Goal: Task Accomplishment & Management: Complete application form

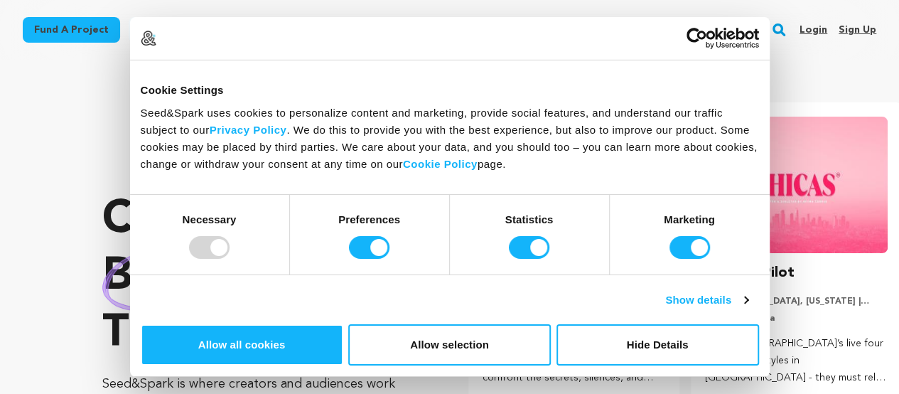
click at [780, 32] on rect "button" at bounding box center [778, 29] width 17 height 17
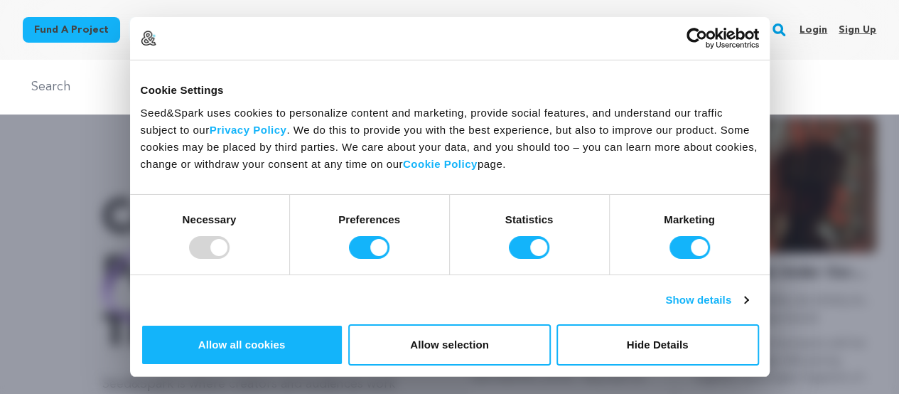
scroll to position [0, 234]
paste input "Parker Waichman LLP - Personal Injury Accident Attorneys"
type input "Parker Waichman LLP - Personal Injury Accident Attorneys"
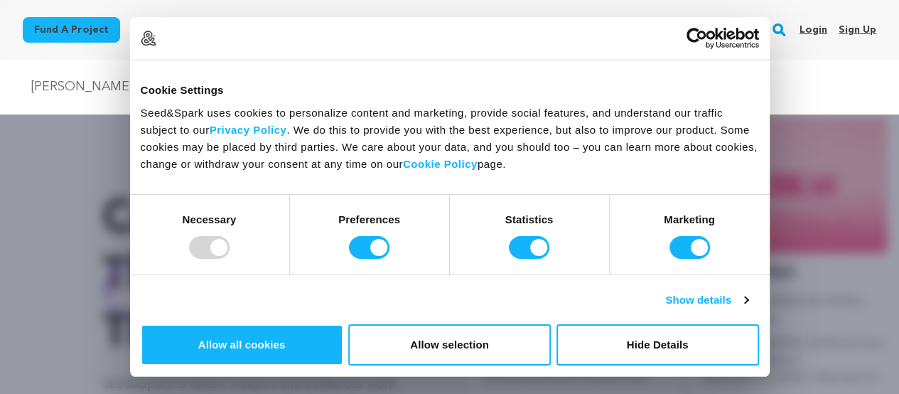
scroll to position [0, 0]
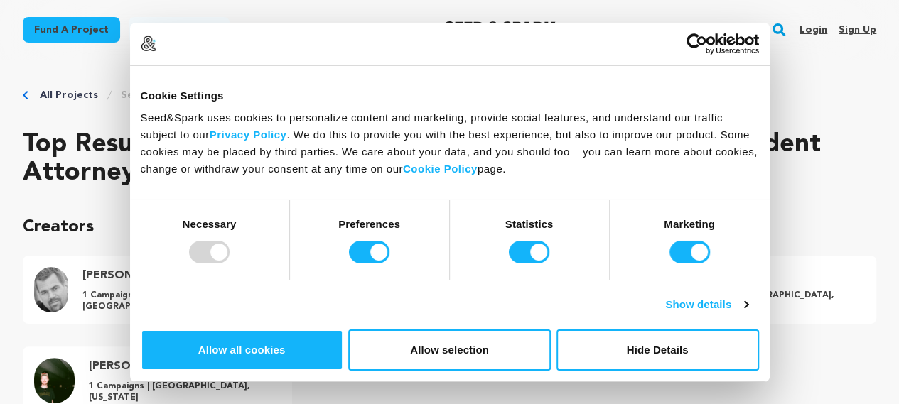
click at [778, 28] on rect "button" at bounding box center [778, 29] width 17 height 17
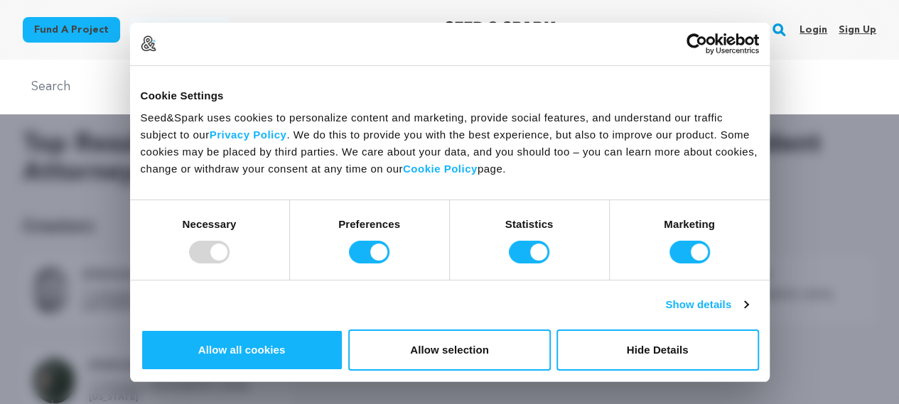
click at [774, 138] on div at bounding box center [449, 262] width 899 height 404
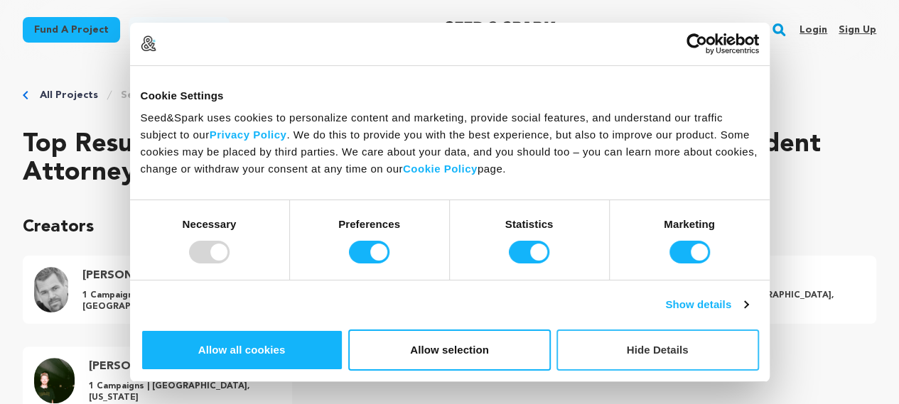
click at [759, 330] on button "Hide Details" at bounding box center [657, 350] width 202 height 41
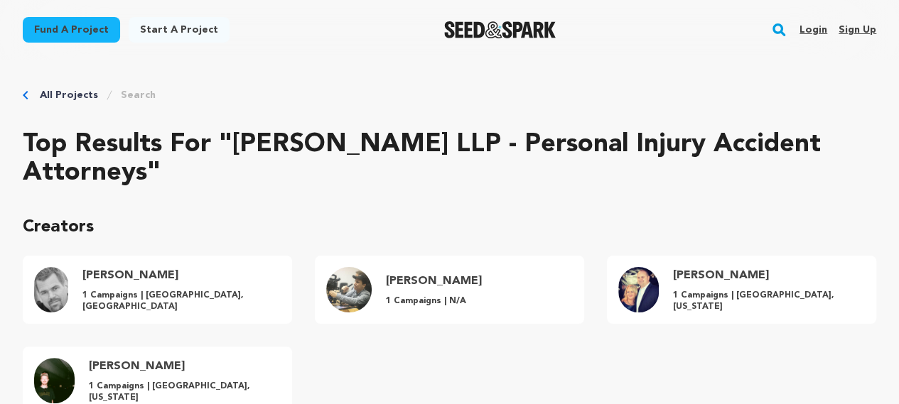
click at [863, 30] on link "Sign up" at bounding box center [857, 29] width 38 height 23
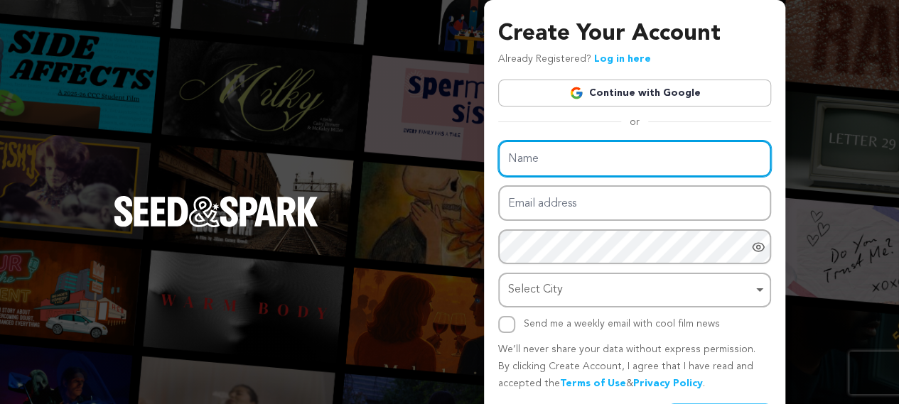
click at [597, 151] on input "Name" at bounding box center [634, 159] width 273 height 36
click at [561, 167] on input "Name" at bounding box center [634, 159] width 273 height 36
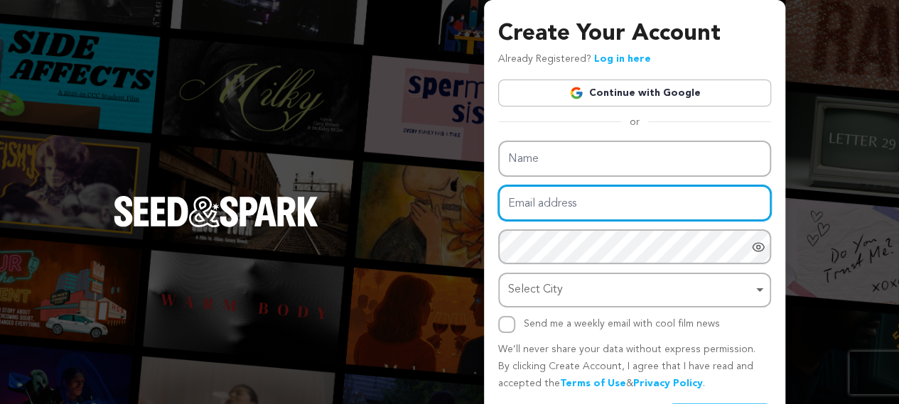
click at [578, 195] on input "Email address" at bounding box center [634, 203] width 273 height 36
type input "yourlawyerfloridapj@businessmailsystem.com"
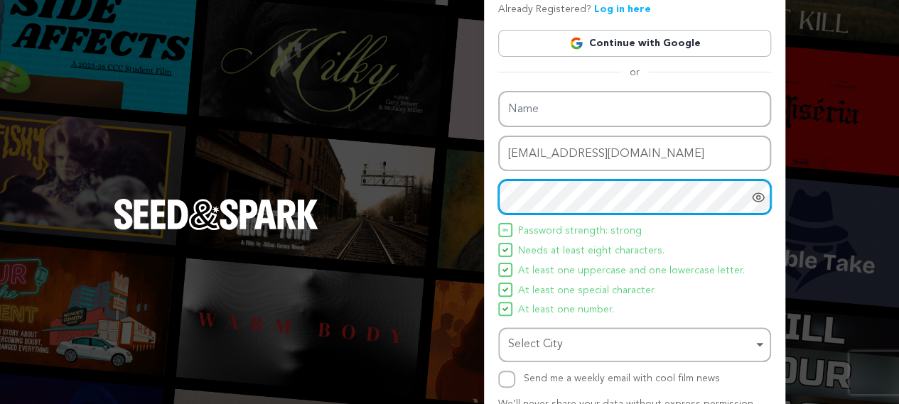
scroll to position [71, 0]
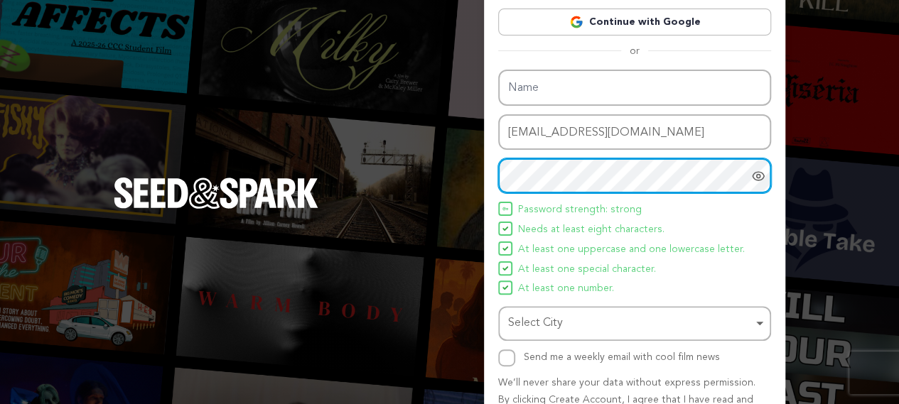
click at [547, 323] on div "Select City Remove item" at bounding box center [630, 323] width 244 height 21
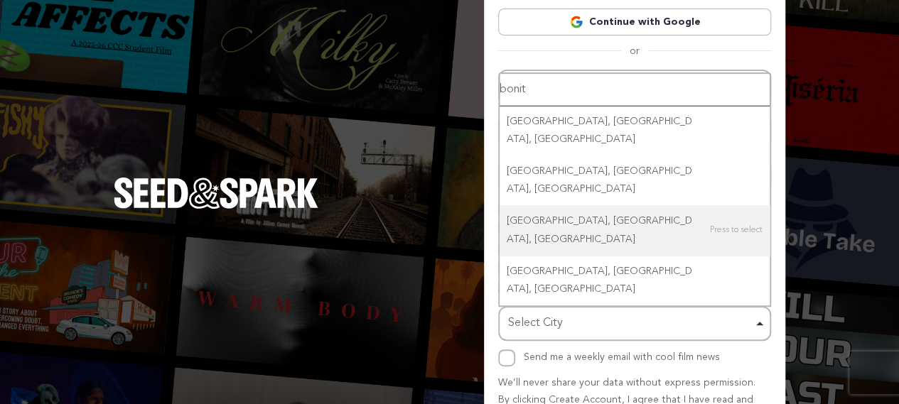
type input "bonita"
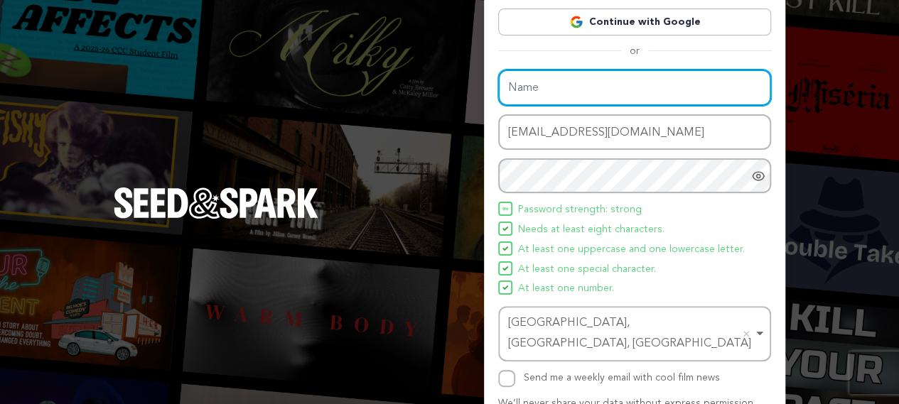
click at [564, 94] on input "Name" at bounding box center [634, 88] width 273 height 36
paste input "ParkerWaichman"
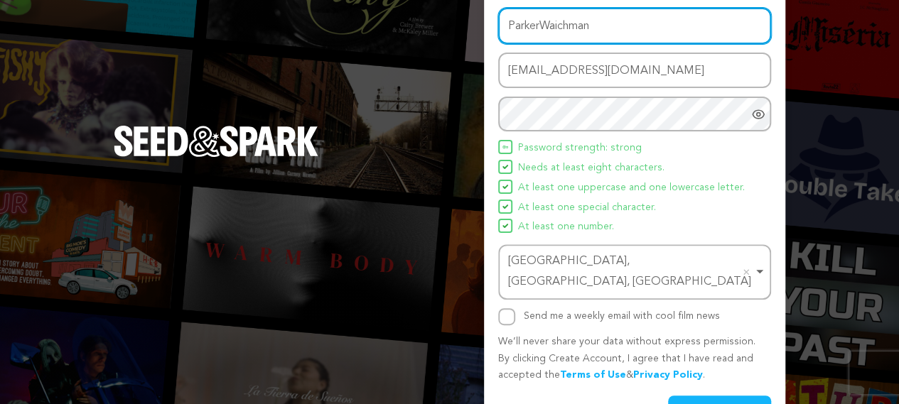
scroll to position [152, 0]
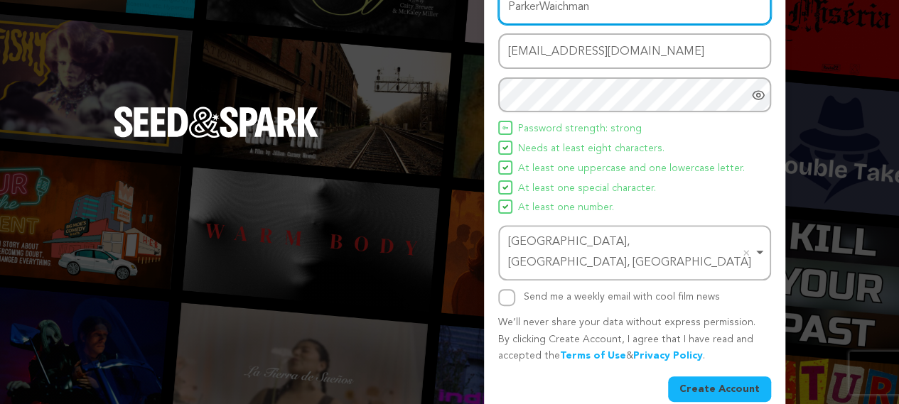
type input "ParkerWaichman"
click at [509, 289] on input "Send me a weekly email with cool film news" at bounding box center [506, 297] width 17 height 17
click at [510, 289] on input "Send me a weekly email with cool film news" at bounding box center [506, 297] width 17 height 17
checkbox input "false"
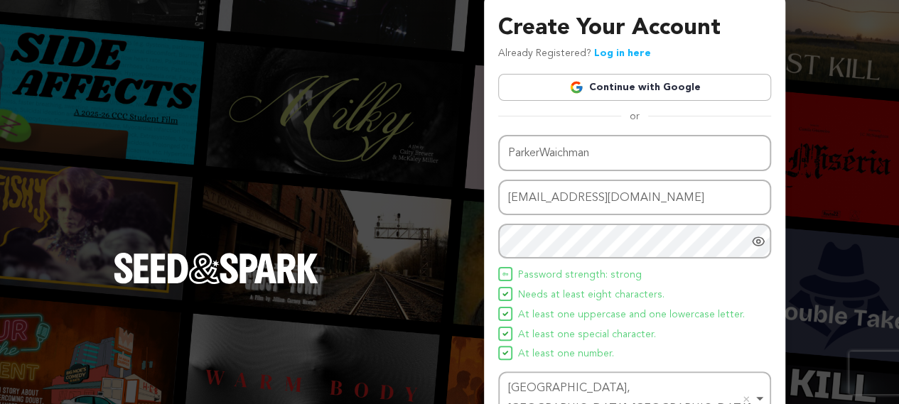
scroll to position [0, 0]
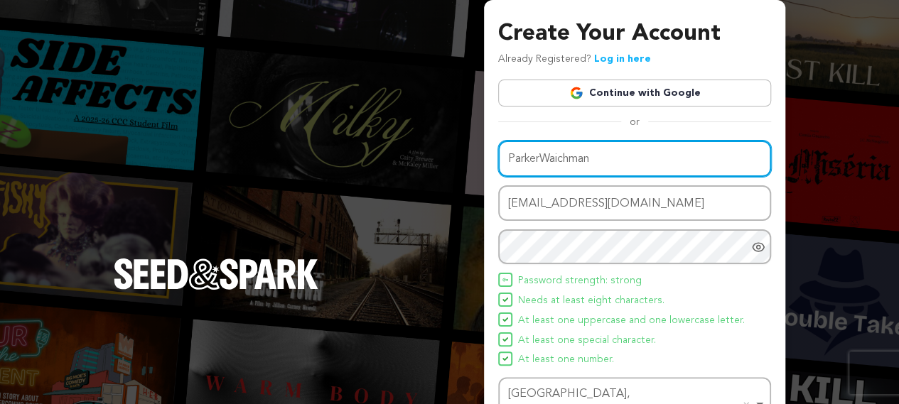
click at [541, 156] on input "ParkerWaichman" at bounding box center [634, 159] width 273 height 36
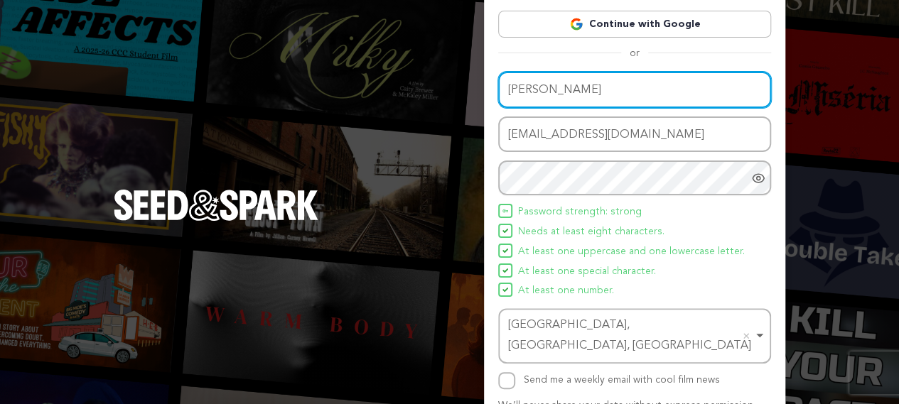
scroll to position [152, 0]
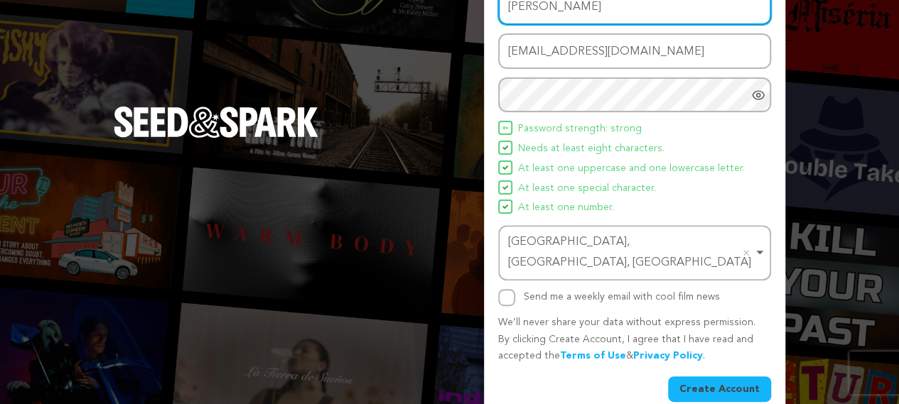
type input "Parker Waichman"
click at [729, 376] on button "Create Account" at bounding box center [719, 389] width 103 height 26
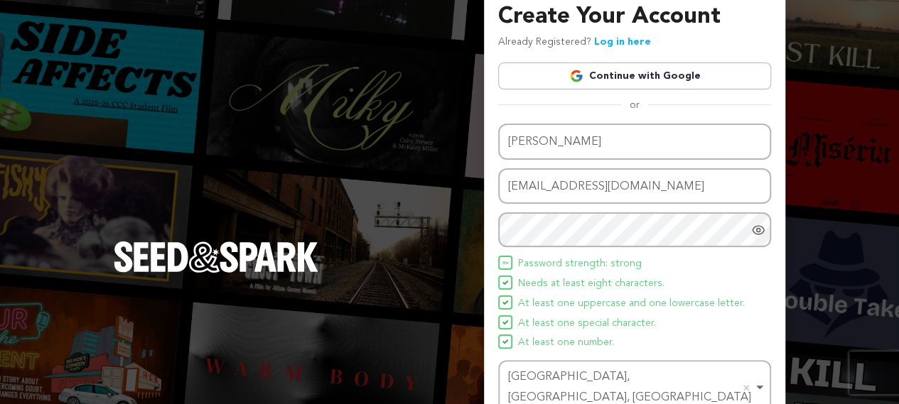
scroll to position [15, 0]
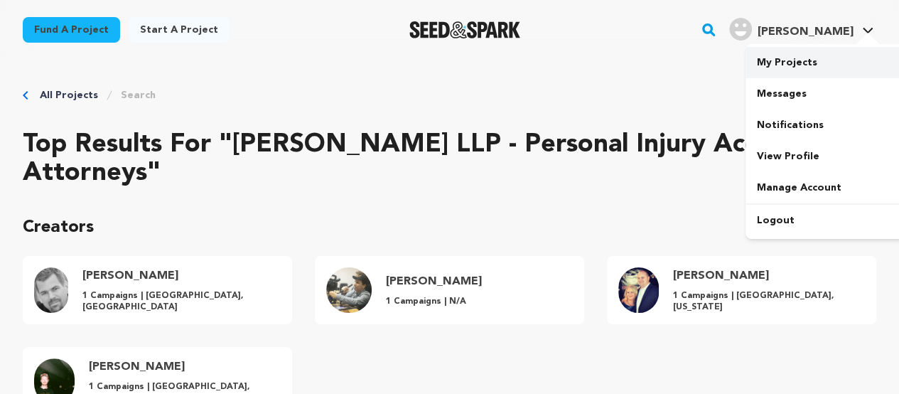
click at [804, 50] on link "My Projects" at bounding box center [824, 62] width 159 height 31
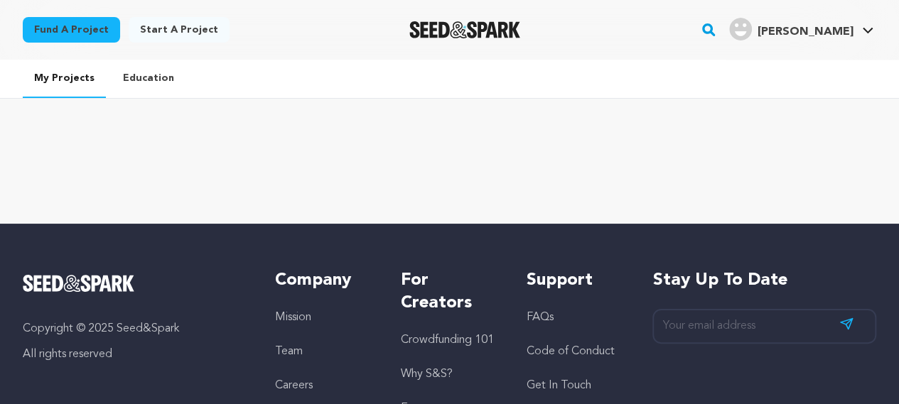
click at [193, 33] on link "Start a project" at bounding box center [179, 30] width 101 height 26
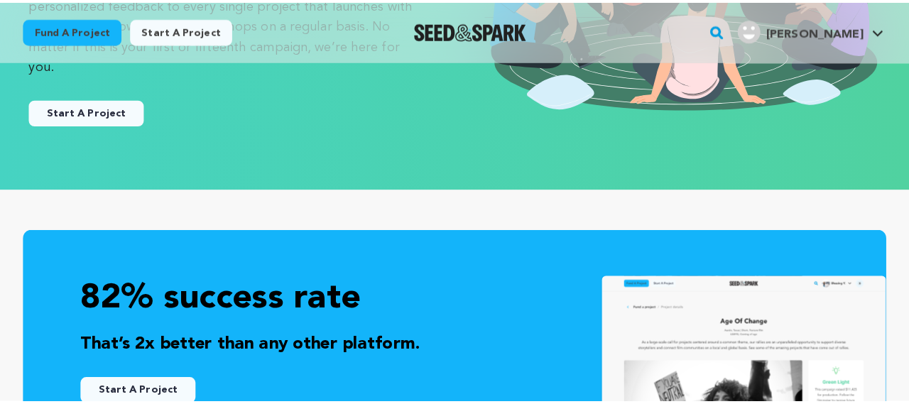
scroll to position [237, 0]
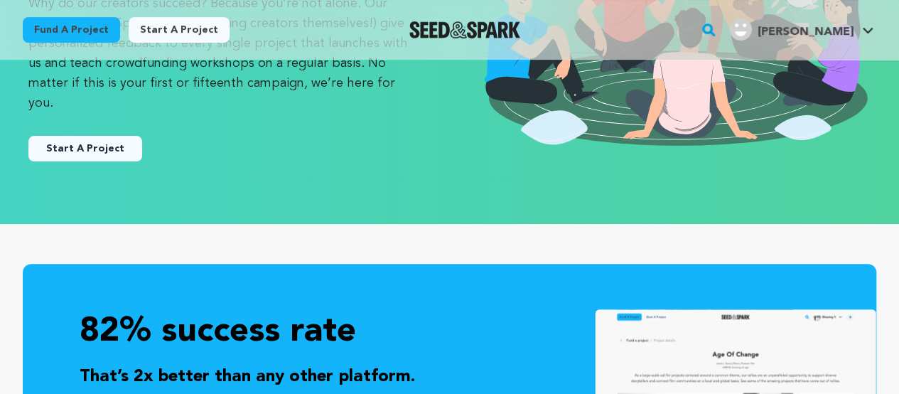
click at [107, 136] on button "Start A Project" at bounding box center [85, 149] width 114 height 26
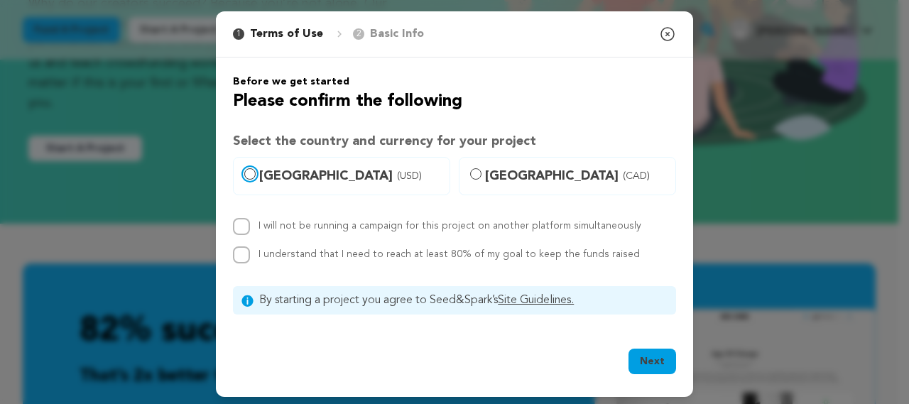
click at [244, 177] on input "United States (USD)" at bounding box center [249, 173] width 11 height 11
radio input "true"
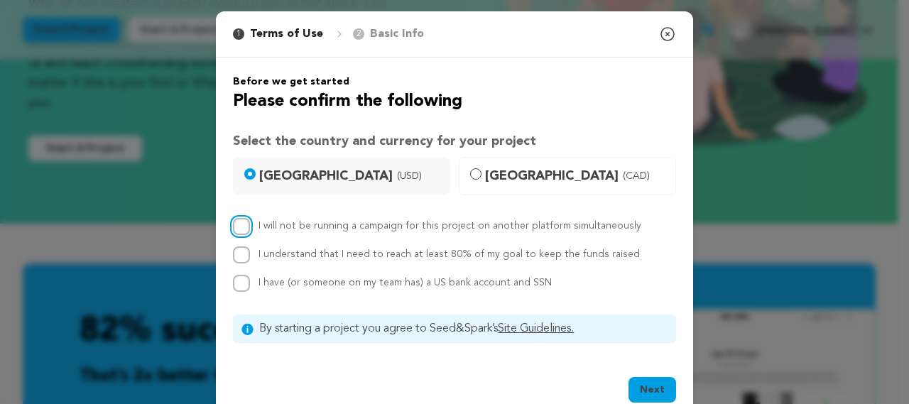
click at [237, 225] on input "I will not be running a campaign for this project on another platform simultane…" at bounding box center [241, 226] width 17 height 17
checkbox input "true"
click at [237, 256] on input "I understand that I need to reach at least 80% of my goal to keep the funds rai…" at bounding box center [241, 254] width 17 height 17
checkbox input "true"
click at [236, 288] on input "I have (or someone on my team has) a US bank account and SSN" at bounding box center [241, 283] width 17 height 17
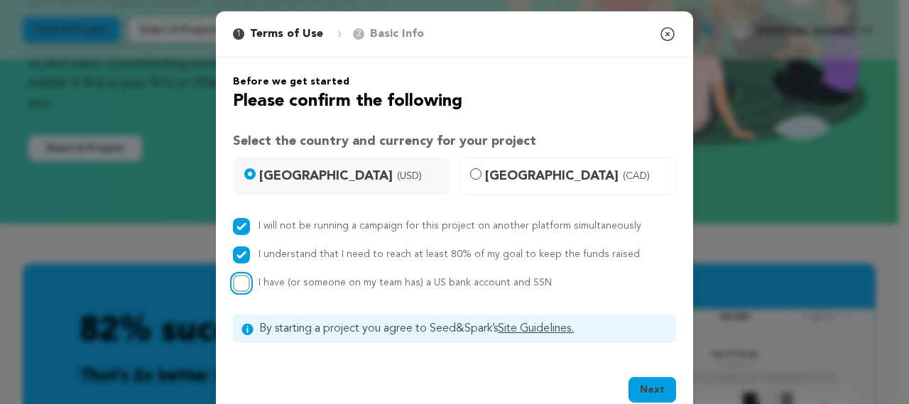
checkbox input "true"
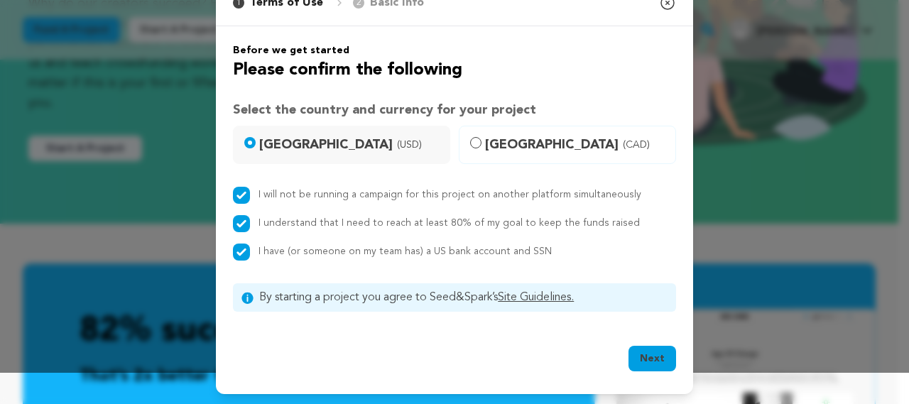
click at [632, 353] on button "Next" at bounding box center [653, 359] width 48 height 26
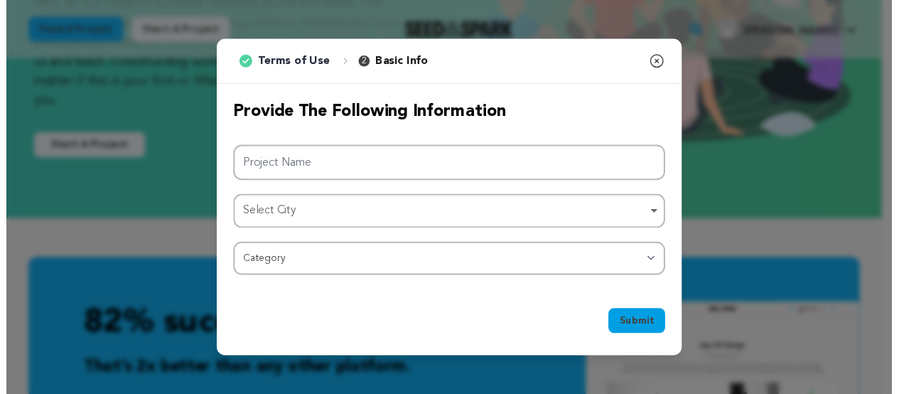
scroll to position [0, 0]
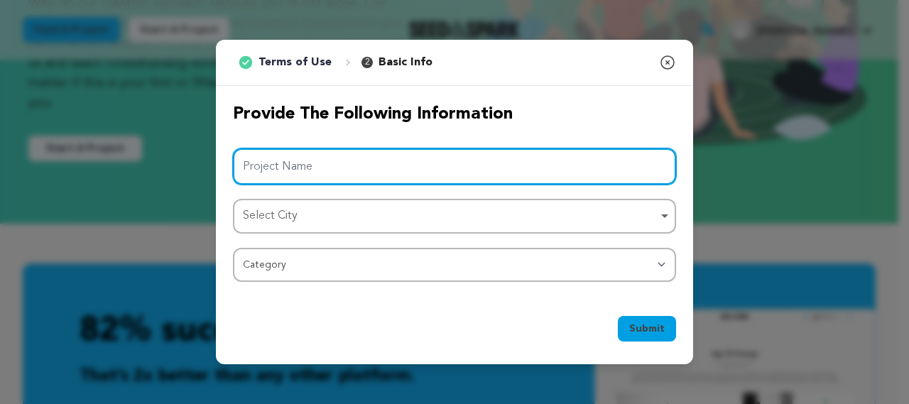
click at [375, 177] on input "Project Name" at bounding box center [454, 166] width 443 height 36
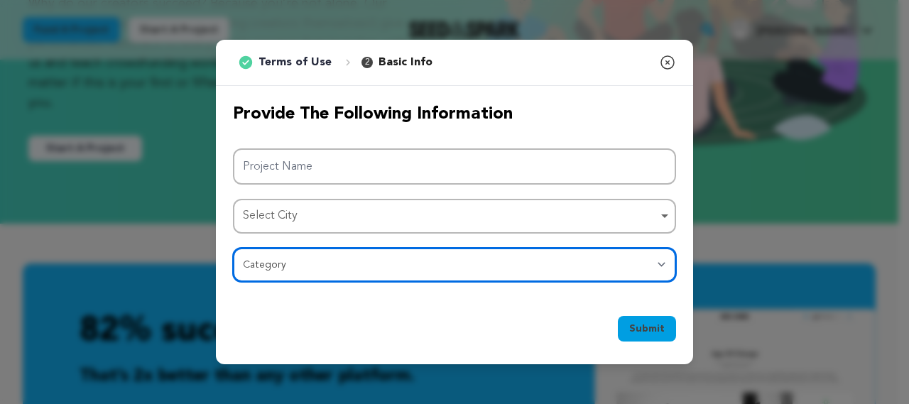
click at [301, 269] on select "Category Film Feature Film Short Series Film Festival Company Music Video VR Ex…" at bounding box center [454, 265] width 443 height 34
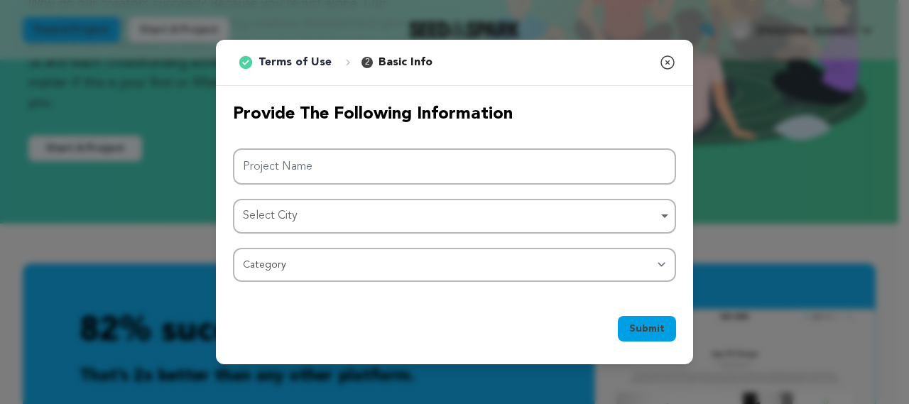
click at [305, 234] on div "Project Name Select City Select City Remove item Select City Category Film Feat…" at bounding box center [454, 215] width 443 height 134
click at [666, 66] on icon "button" at bounding box center [667, 62] width 17 height 17
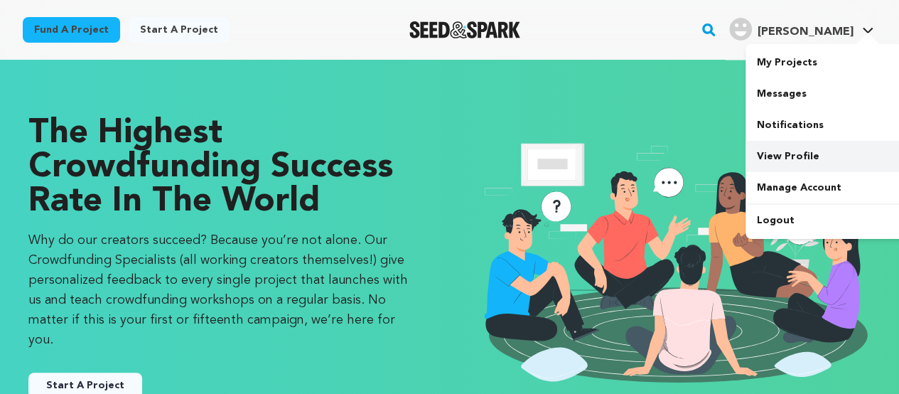
click at [783, 154] on link "View Profile" at bounding box center [824, 156] width 159 height 31
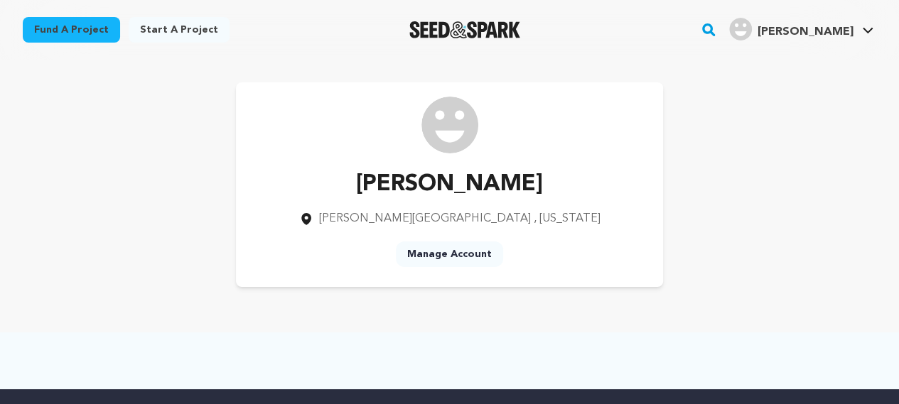
click at [457, 255] on link "Manage Account" at bounding box center [449, 255] width 107 height 26
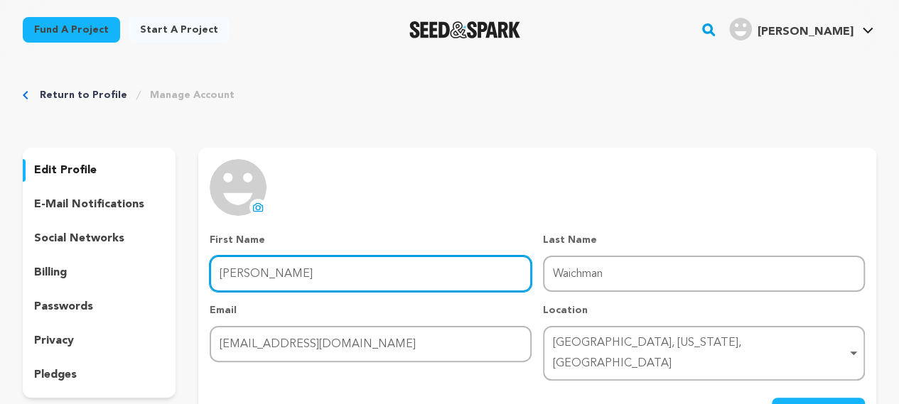
click at [284, 269] on input "Parker" at bounding box center [371, 274] width 322 height 36
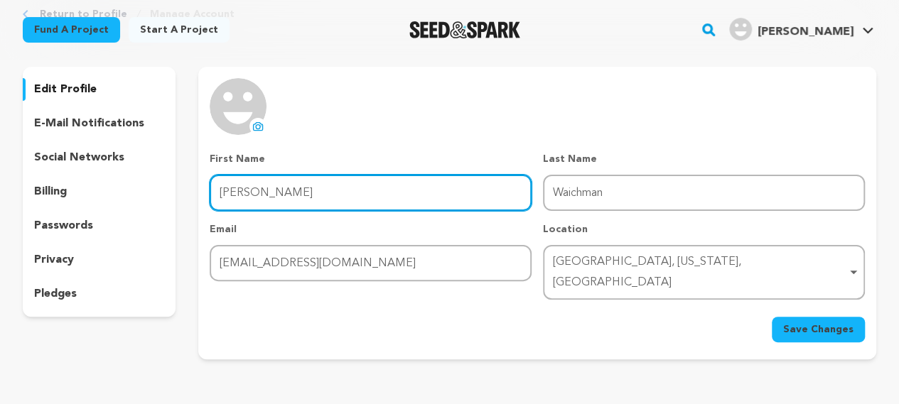
scroll to position [71, 0]
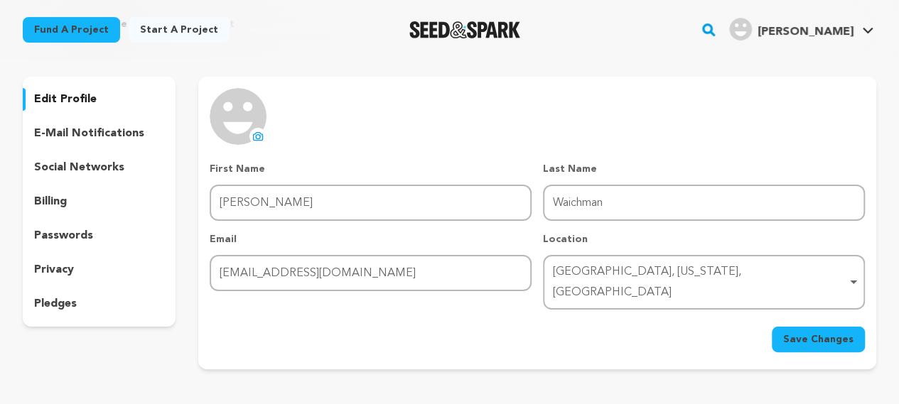
click at [249, 131] on img at bounding box center [238, 116] width 57 height 57
click at [255, 132] on icon at bounding box center [257, 136] width 11 height 11
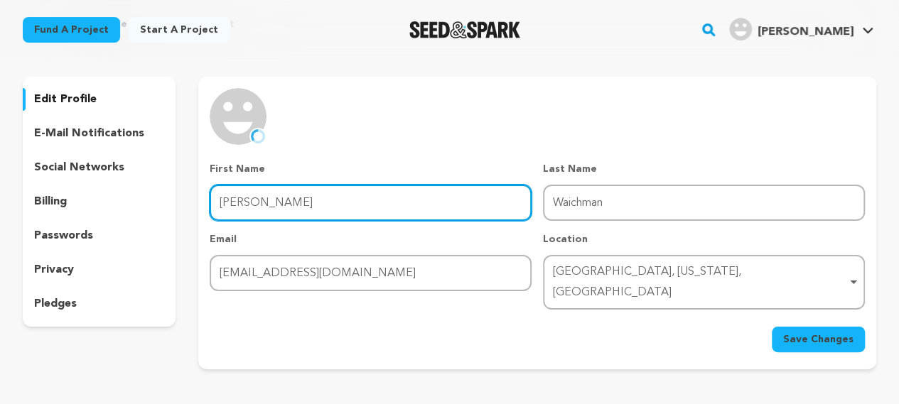
drag, startPoint x: 309, startPoint y: 208, endPoint x: 66, endPoint y: 210, distance: 242.9
click at [66, 210] on div "edit profile e-mail notifications social networks billing passwords privacy ple…" at bounding box center [449, 223] width 853 height 293
paste input "[PERSON_NAME] LLP - Personal Injury Accident Attorneys"
type input "Parker Waichman LLP - Personal Injury Accident Attorneys"
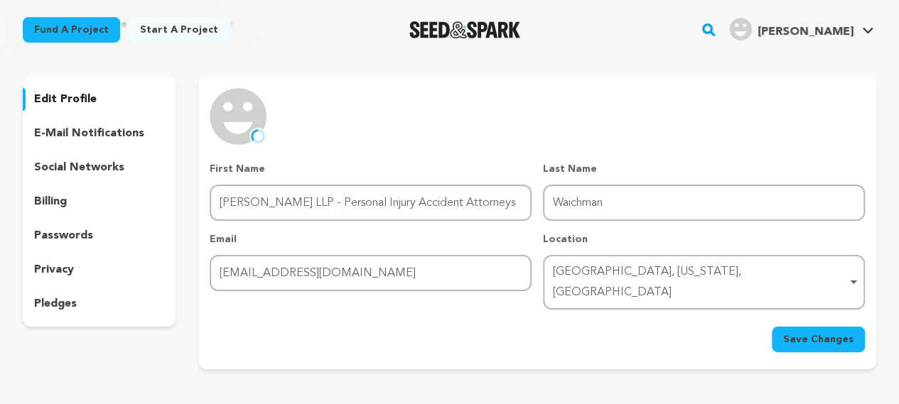
click at [592, 179] on div "Last Name Last Name Waichman" at bounding box center [704, 191] width 322 height 59
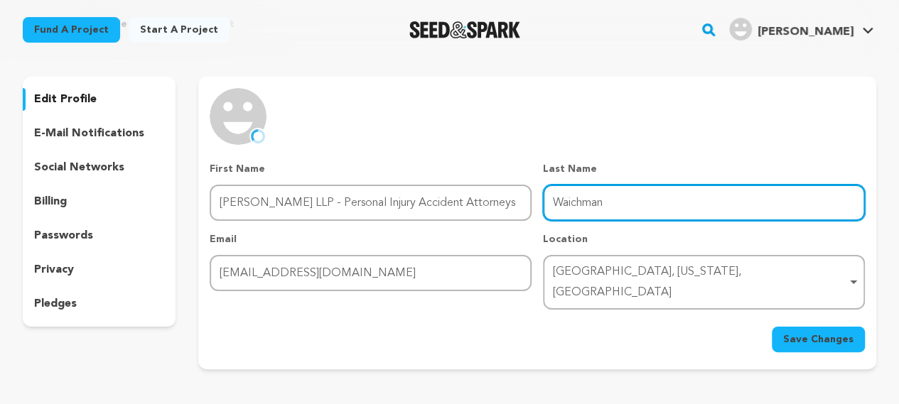
drag, startPoint x: 612, startPoint y: 198, endPoint x: 463, endPoint y: 188, distance: 148.8
click at [463, 188] on div "First Name First Name Parker Waichman LLP - Personal Injury Accident Attorneys …" at bounding box center [537, 236] width 655 height 148
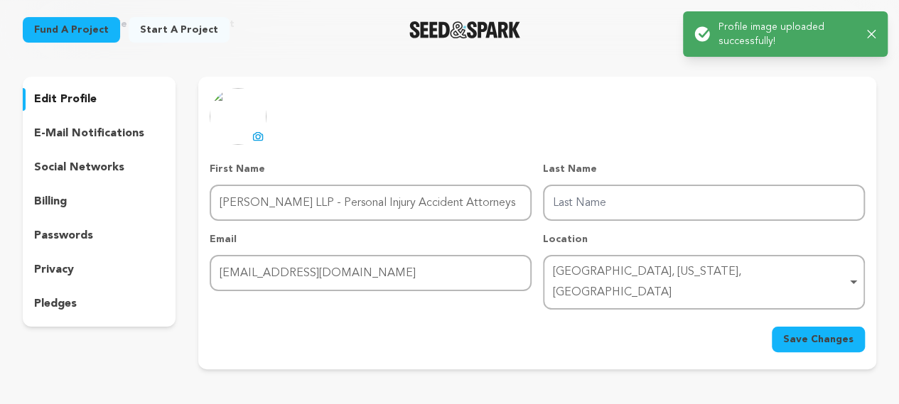
click at [823, 332] on span "Save Changes" at bounding box center [818, 339] width 70 height 14
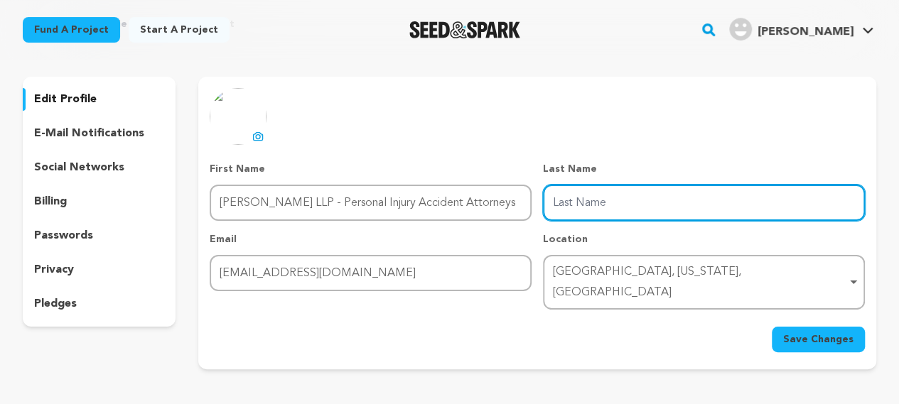
click at [608, 207] on input "Last Name" at bounding box center [704, 203] width 322 height 36
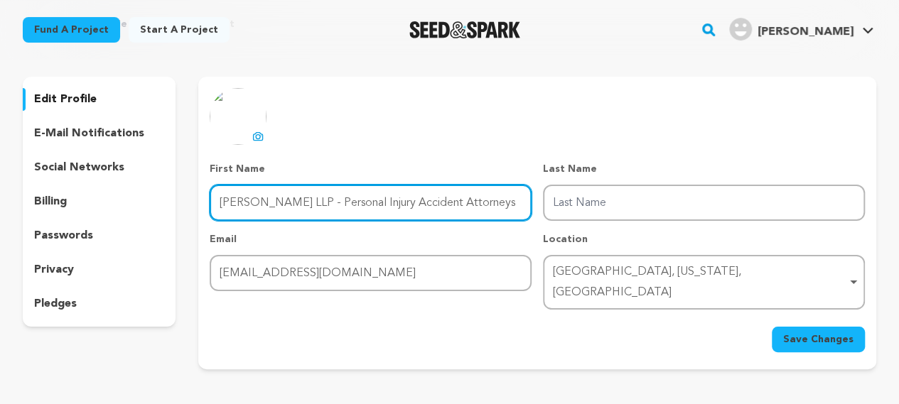
click at [447, 201] on input "Parker Waichman LLP - Personal Injury Accident Attorneys" at bounding box center [371, 203] width 322 height 36
drag, startPoint x: 515, startPoint y: 205, endPoint x: 338, endPoint y: 213, distance: 177.1
click at [338, 213] on input "Parker Waichman LLP - Personal Injury Accident Attorneys" at bounding box center [371, 203] width 322 height 36
type input "Parker Waichman LLP -"
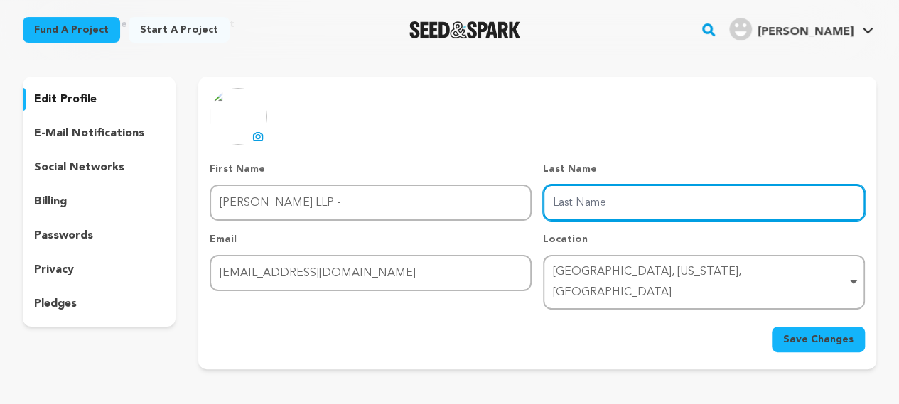
click at [663, 208] on input "Last Name" at bounding box center [704, 203] width 322 height 36
paste input "Personal Injury Accident Attorneys"
type input "Personal Injury Accident Attorneys"
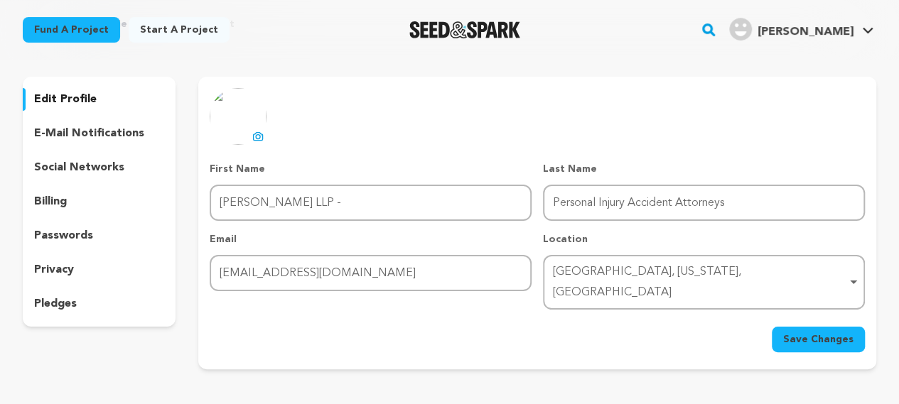
click at [815, 332] on span "Save Changes" at bounding box center [818, 339] width 70 height 14
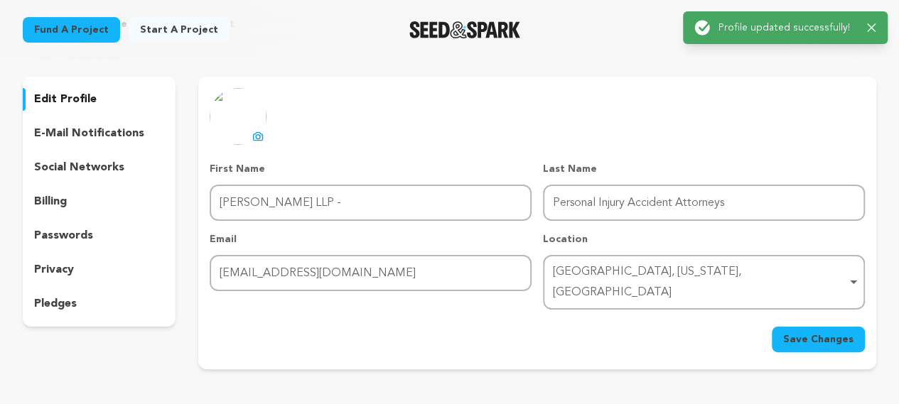
click at [63, 132] on p "e-mail notifications" at bounding box center [89, 133] width 110 height 17
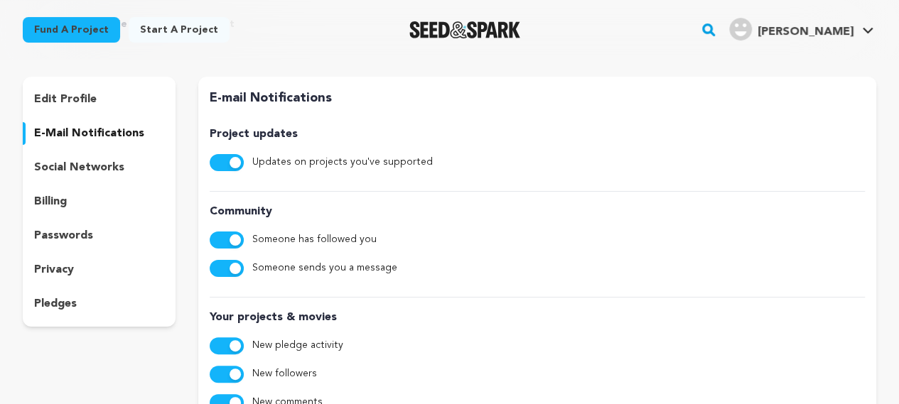
click at [92, 170] on p "social networks" at bounding box center [79, 167] width 90 height 17
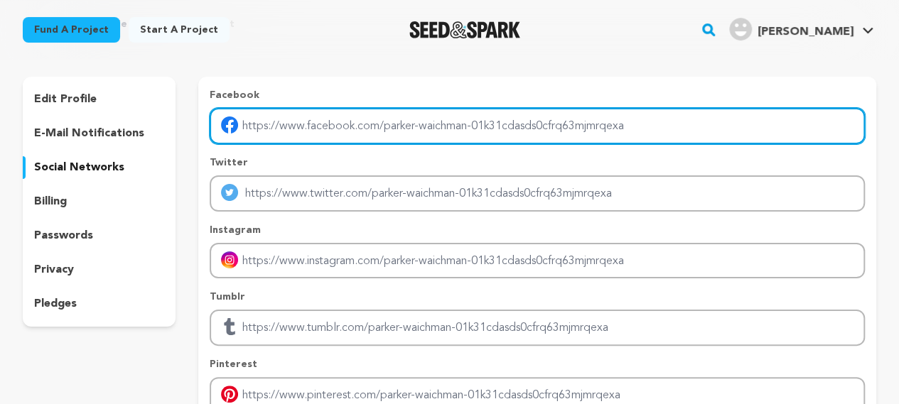
click at [354, 134] on input "Enter facebook profile link" at bounding box center [537, 126] width 655 height 36
paste input "https://www.facebook.com/ParkerWaichmanLLP"
type input "https://www.facebook.com/ParkerWaichmanLLP"
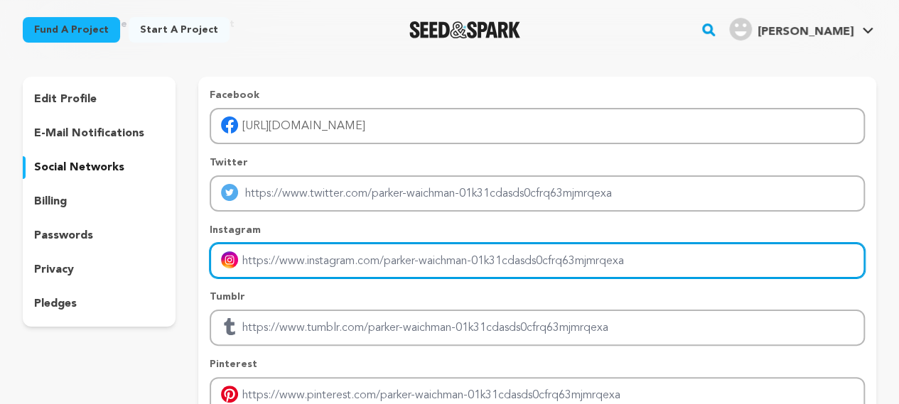
click at [273, 260] on input "Enter instagram handle link" at bounding box center [537, 261] width 655 height 36
paste input "https://www.instagram.com/parkerwaichman/"
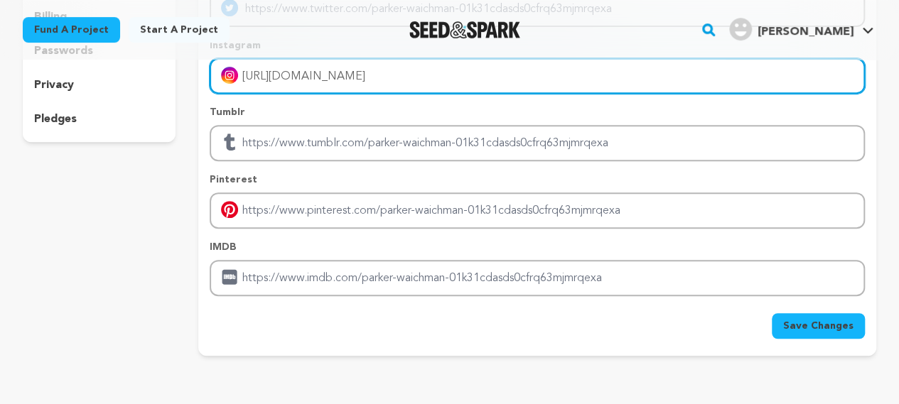
scroll to position [260, 0]
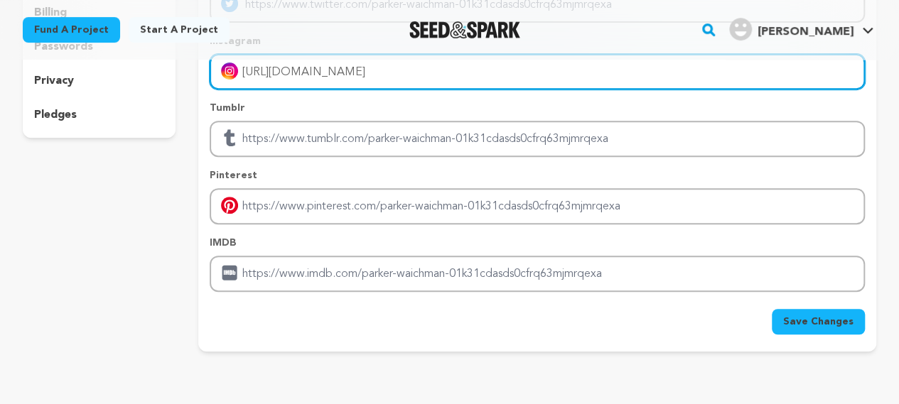
type input "https://www.instagram.com/parkerwaichman/"
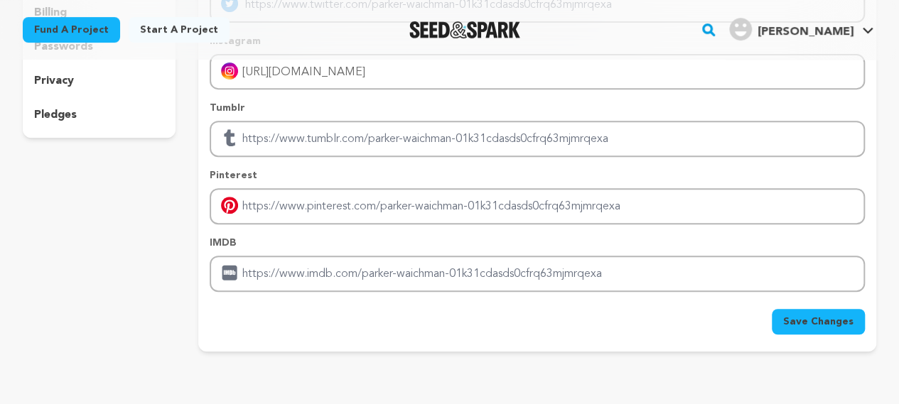
click at [802, 320] on span "Save Changes" at bounding box center [818, 322] width 70 height 14
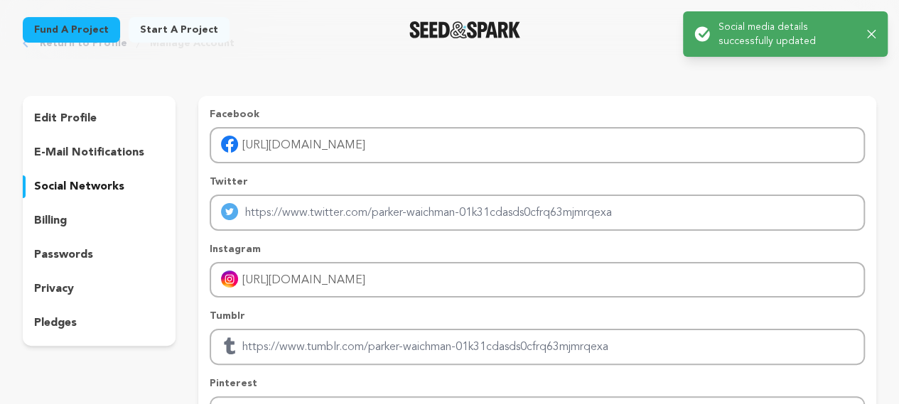
scroll to position [57, 0]
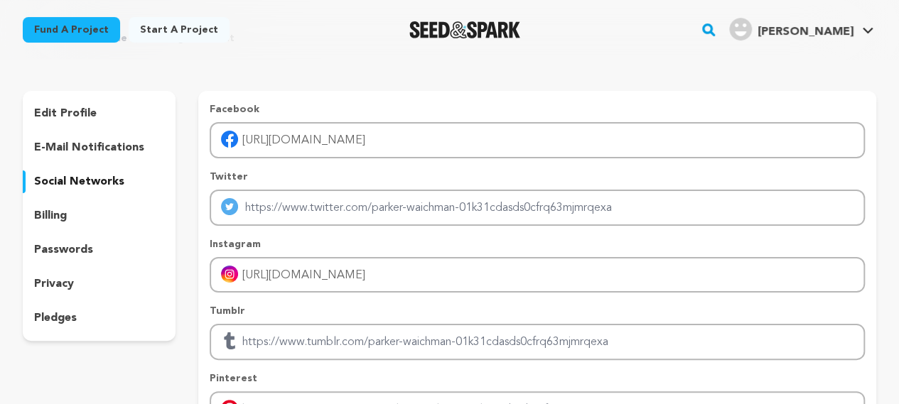
click at [77, 117] on p "edit profile" at bounding box center [65, 113] width 63 height 17
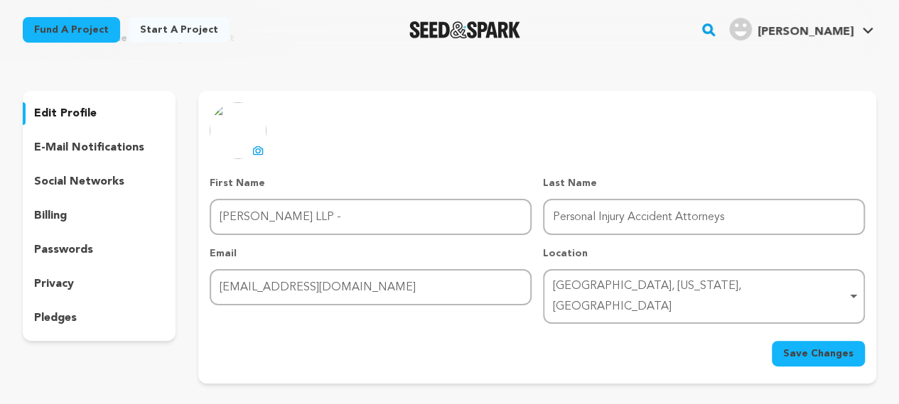
click at [61, 153] on p "e-mail notifications" at bounding box center [89, 147] width 110 height 17
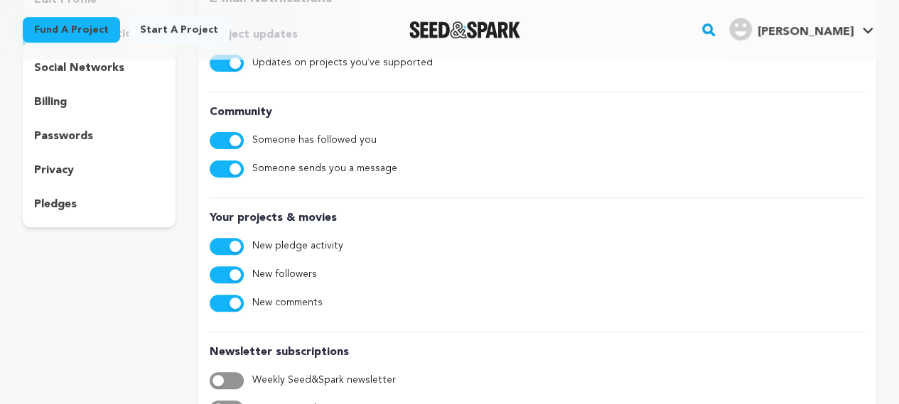
scroll to position [161, 0]
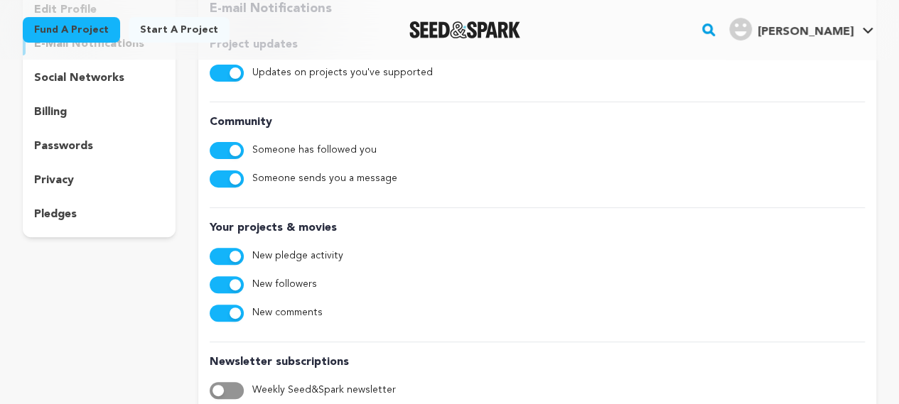
click at [57, 114] on p "billing" at bounding box center [50, 112] width 33 height 17
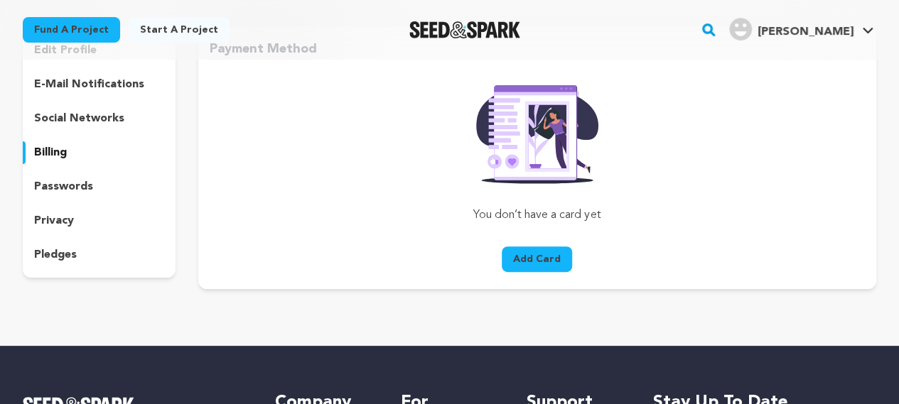
scroll to position [109, 0]
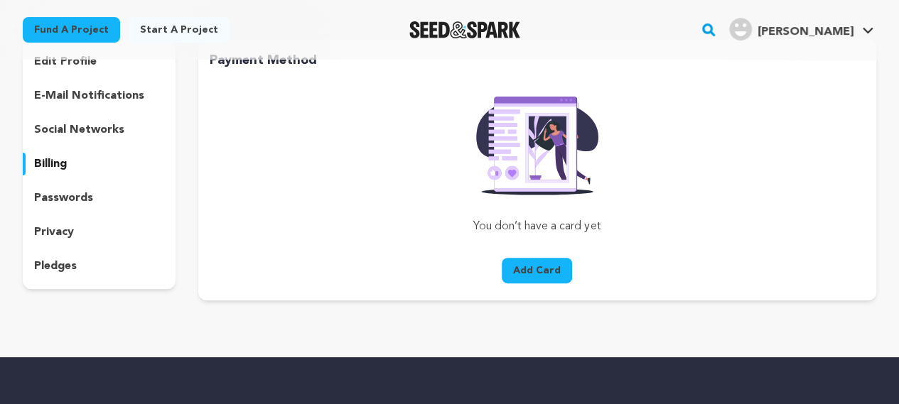
click at [57, 231] on p "privacy" at bounding box center [54, 232] width 40 height 17
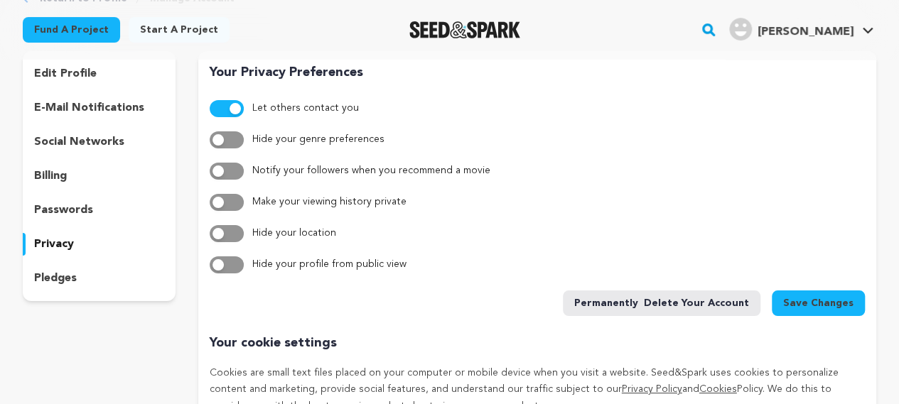
scroll to position [94, 0]
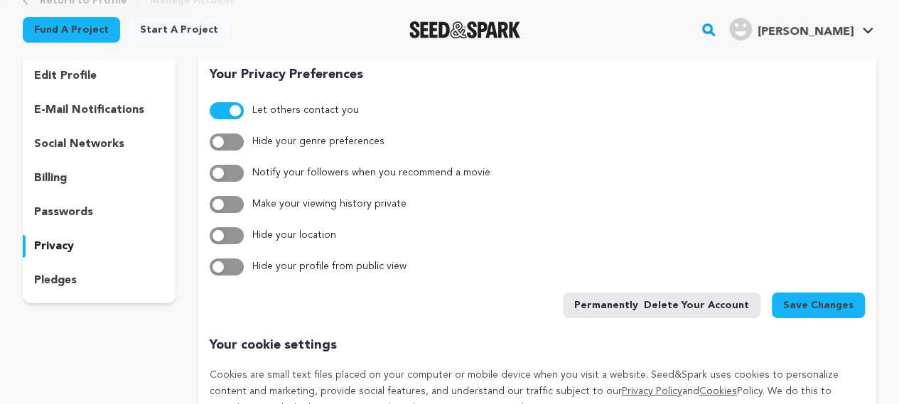
drag, startPoint x: 59, startPoint y: 228, endPoint x: 0, endPoint y: 224, distance: 59.1
click at [0, 224] on div "Return to Profile Manage Account edit profile e-mail notifications social netwo…" at bounding box center [449, 263] width 899 height 597
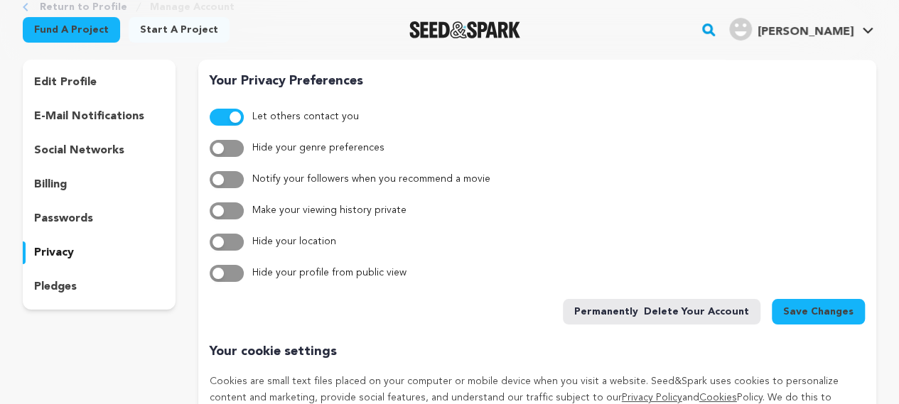
scroll to position [85, 0]
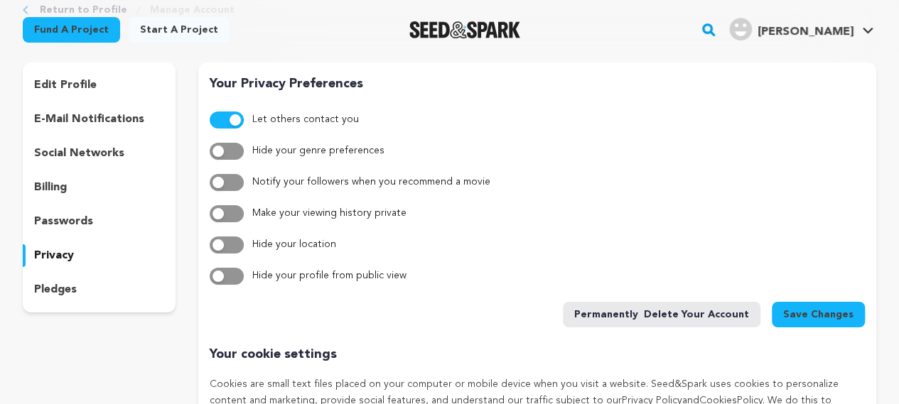
click at [43, 223] on p "passwords" at bounding box center [63, 221] width 59 height 17
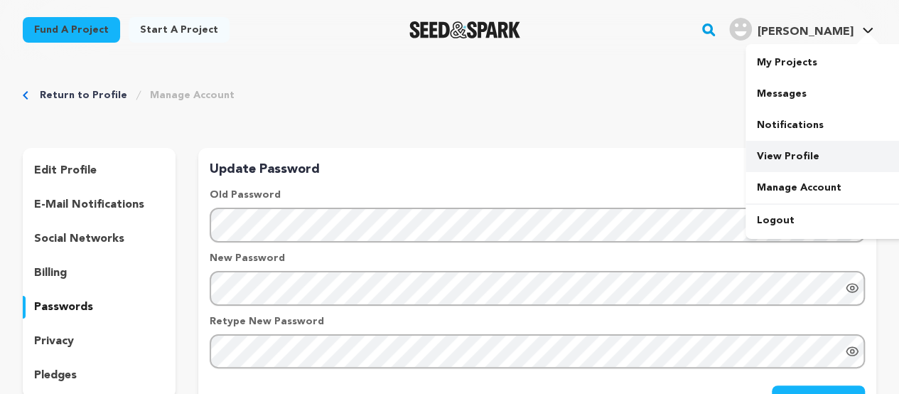
click at [793, 151] on link "View Profile" at bounding box center [824, 156] width 159 height 31
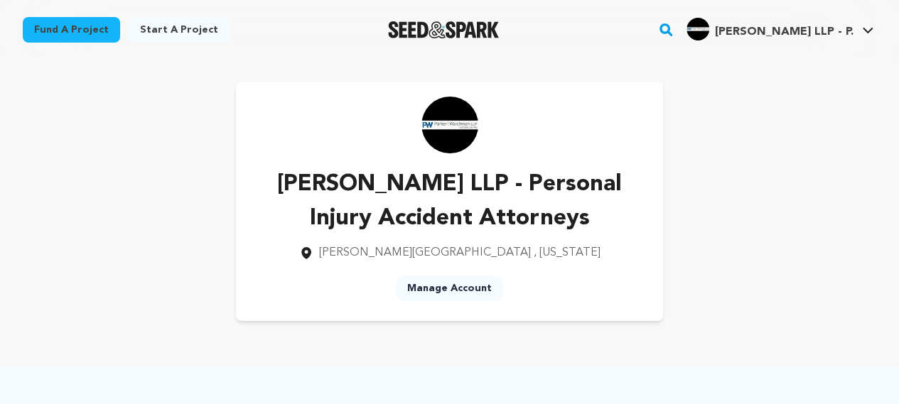
drag, startPoint x: 408, startPoint y: 225, endPoint x: 484, endPoint y: 232, distance: 75.6
click at [462, 232] on p "[PERSON_NAME] LLP - Personal Injury Accident Attorneys" at bounding box center [449, 202] width 381 height 68
click at [629, 262] on div "[PERSON_NAME] LLP - Personal Injury Accident Attorneys [GEOGRAPHIC_DATA] , [US_…" at bounding box center [449, 201] width 427 height 239
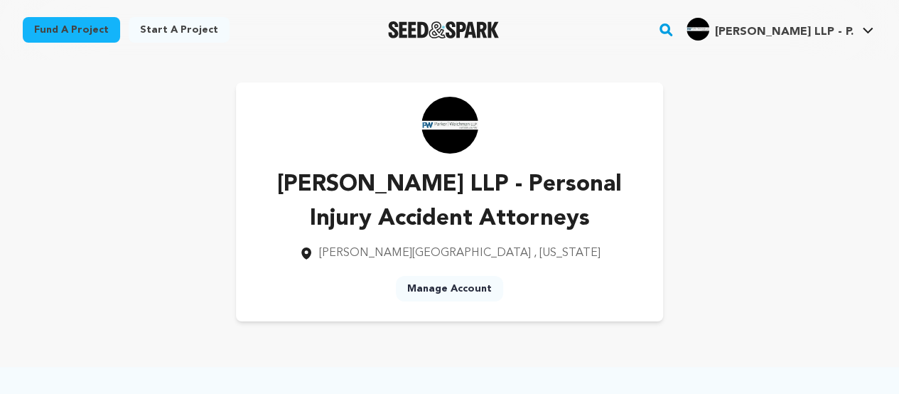
click at [841, 30] on span "[PERSON_NAME] LLP - P." at bounding box center [784, 31] width 139 height 11
click at [801, 190] on link "Manage Account" at bounding box center [824, 187] width 159 height 31
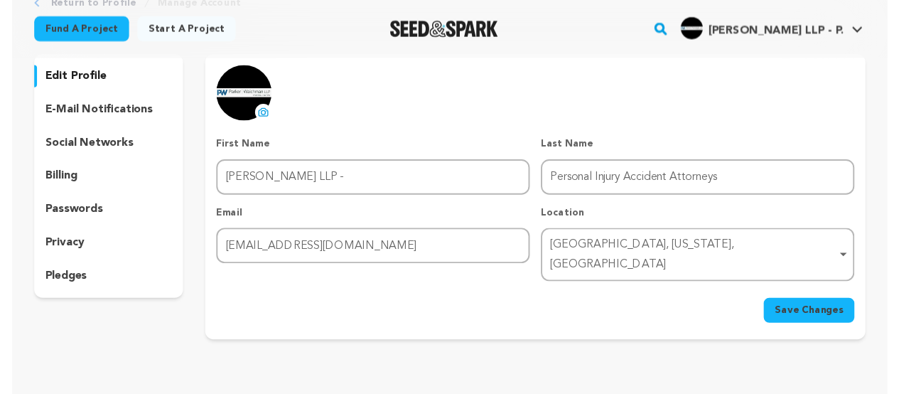
scroll to position [80, 0]
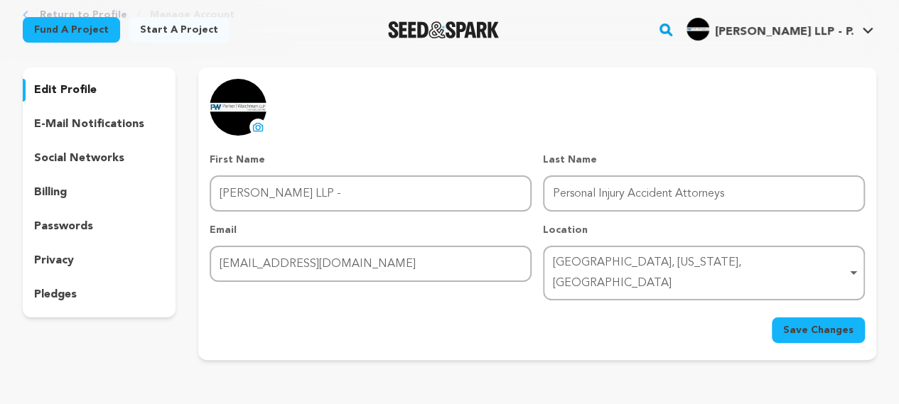
click at [94, 130] on p "e-mail notifications" at bounding box center [89, 124] width 110 height 17
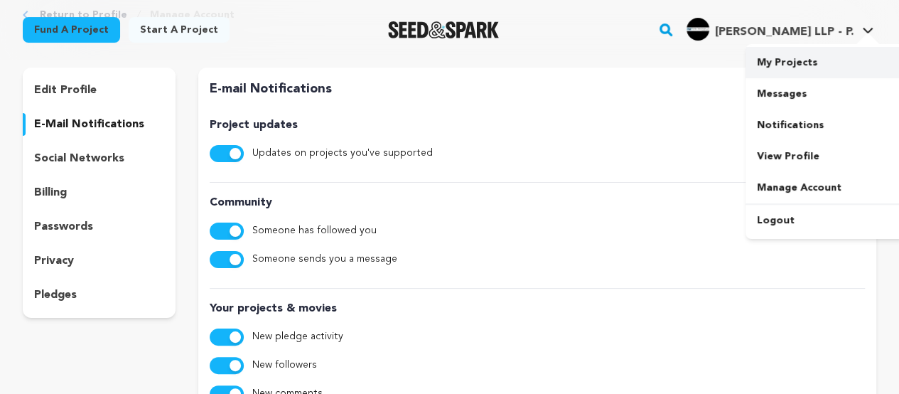
click at [797, 56] on link "My Projects" at bounding box center [824, 62] width 159 height 31
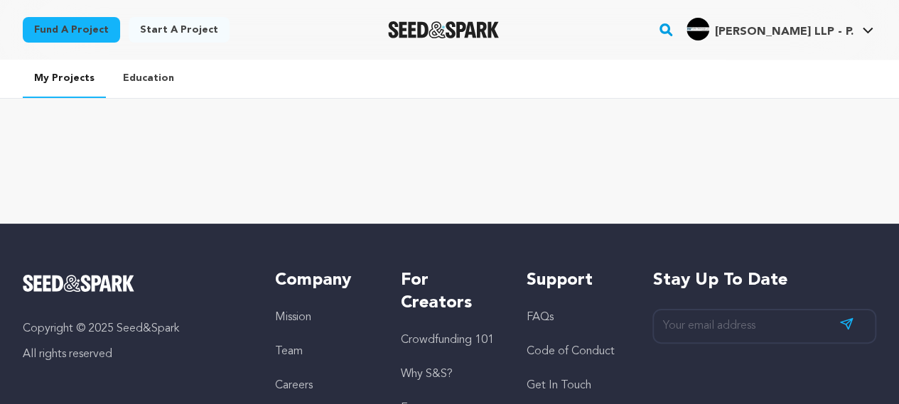
click at [166, 31] on link "Start a project" at bounding box center [179, 30] width 101 height 26
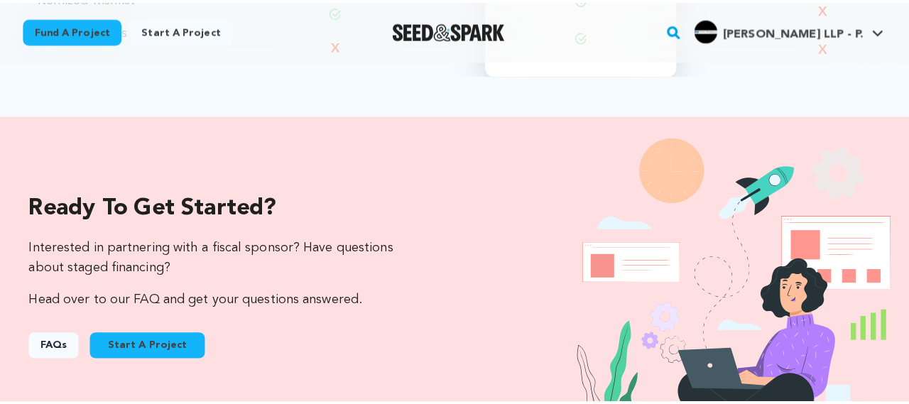
scroll to position [1387, 0]
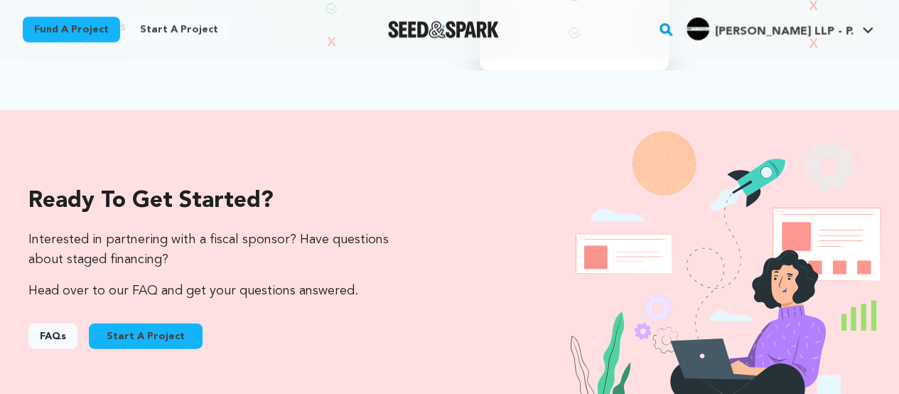
click at [142, 323] on button "Start A Project" at bounding box center [146, 336] width 114 height 26
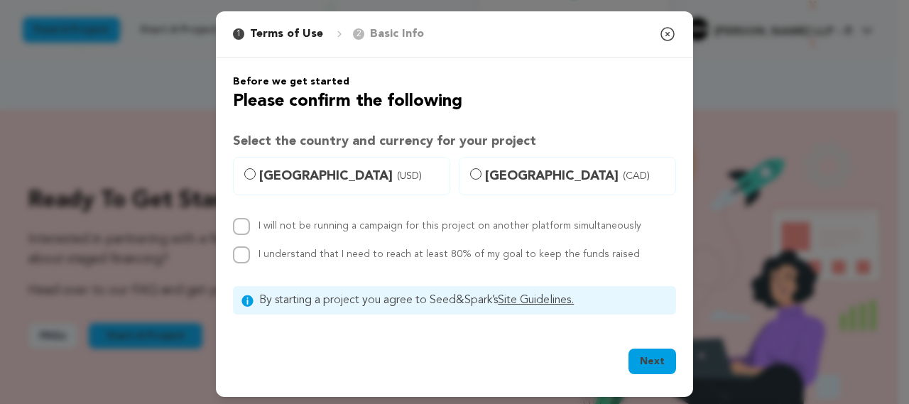
click at [360, 32] on div "2 Basic Info" at bounding box center [388, 34] width 71 height 17
click at [244, 229] on input "I will not be running a campaign for this project on another platform simultane…" at bounding box center [241, 226] width 17 height 17
checkbox input "true"
click at [239, 266] on div "Before we get started Please confirm the following Select the country and curre…" at bounding box center [454, 195] width 443 height 240
drag, startPoint x: 234, startPoint y: 248, endPoint x: 246, endPoint y: 210, distance: 40.0
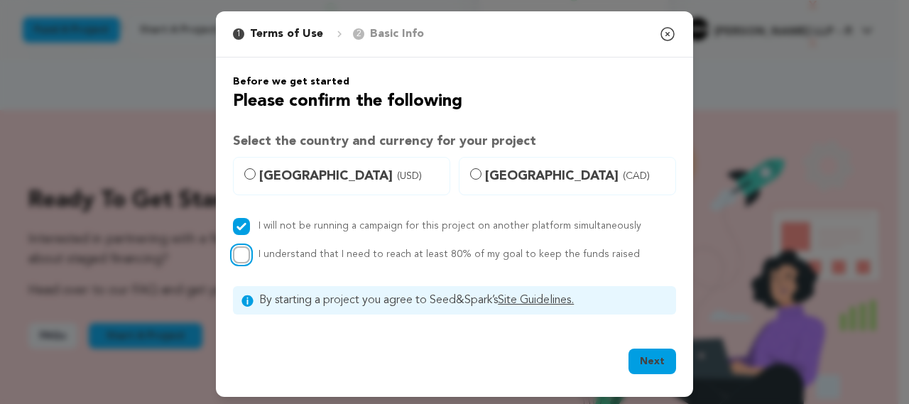
click at [235, 244] on div "I will not be running a campaign for this project on another platform simultane…" at bounding box center [454, 240] width 443 height 45
click at [246, 173] on input "[GEOGRAPHIC_DATA] (USD)" at bounding box center [249, 173] width 11 height 11
radio input "true"
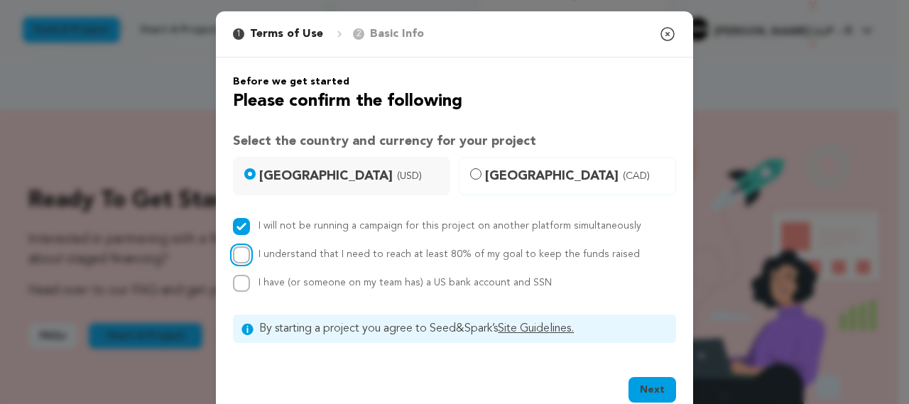
drag, startPoint x: 233, startPoint y: 251, endPoint x: 242, endPoint y: 292, distance: 42.2
click at [234, 252] on input "I understand that I need to reach at least 80% of my goal to keep the funds rai…" at bounding box center [241, 254] width 17 height 17
checkbox input "true"
drag, startPoint x: 233, startPoint y: 277, endPoint x: 239, endPoint y: 288, distance: 12.1
click at [238, 286] on div "I will not be running a campaign for this project on another platform simultane…" at bounding box center [454, 255] width 443 height 74
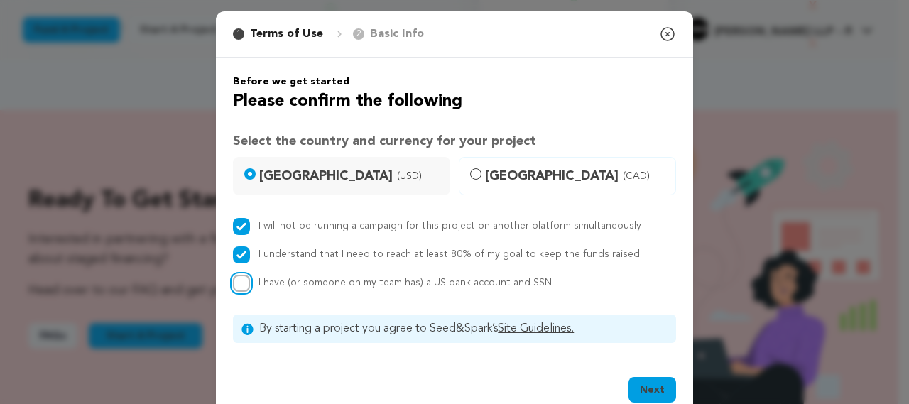
click at [239, 288] on input "I have (or someone on my team has) a US bank account and SSN" at bounding box center [241, 283] width 17 height 17
checkbox input "true"
click at [636, 383] on button "Next" at bounding box center [653, 390] width 48 height 26
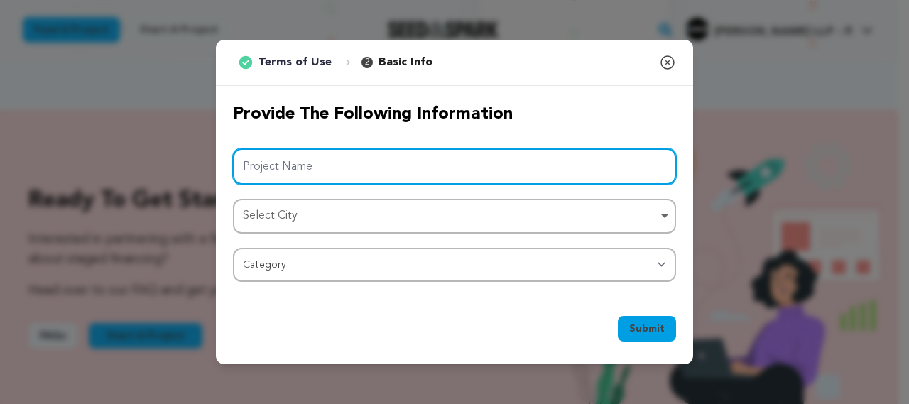
click at [443, 180] on input "Project Name" at bounding box center [454, 166] width 443 height 36
click at [396, 218] on div "Select City Remove item" at bounding box center [450, 216] width 415 height 21
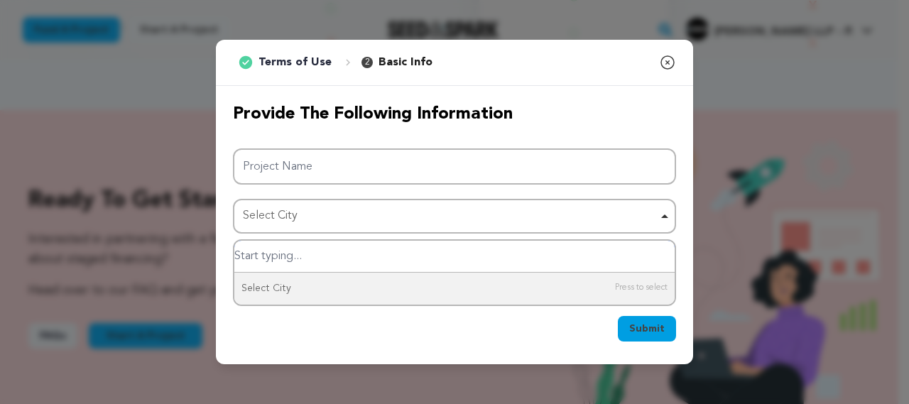
click at [396, 218] on div "Select City Remove item" at bounding box center [450, 216] width 415 height 21
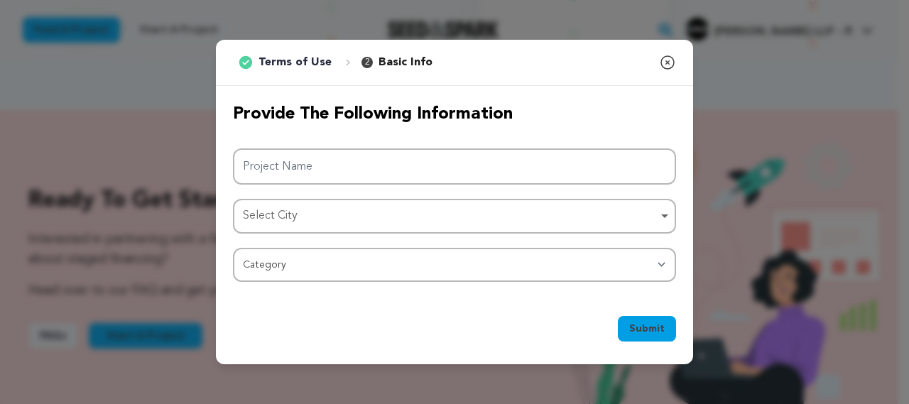
click at [313, 220] on div "Select City Remove item" at bounding box center [450, 216] width 415 height 21
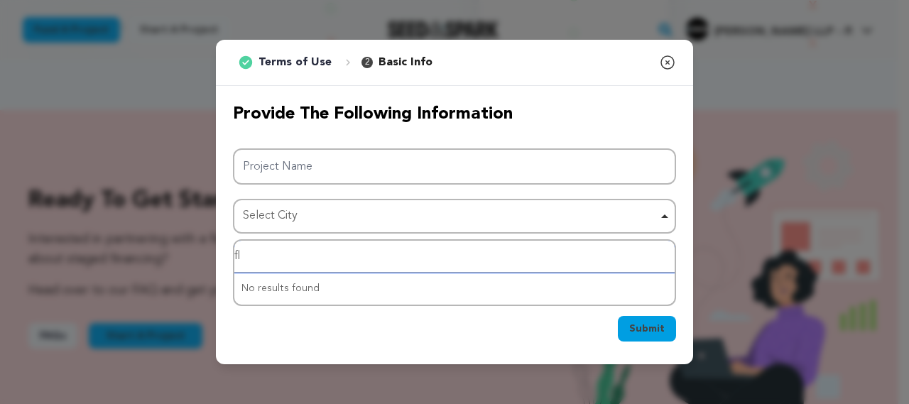
type input "f"
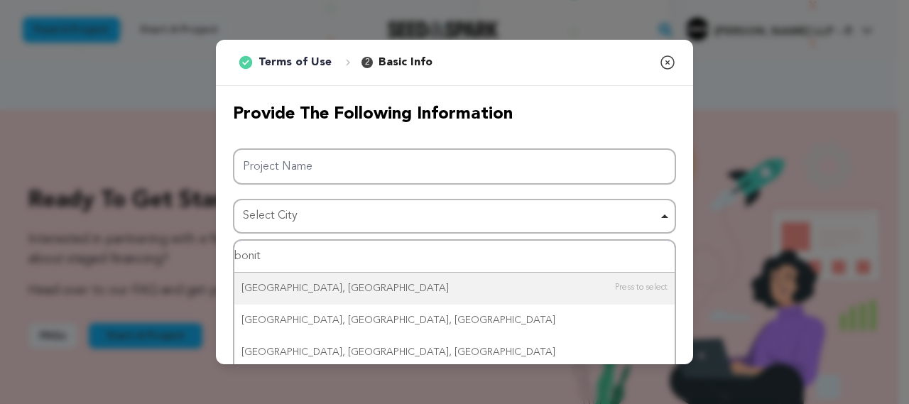
type input "[PERSON_NAME]"
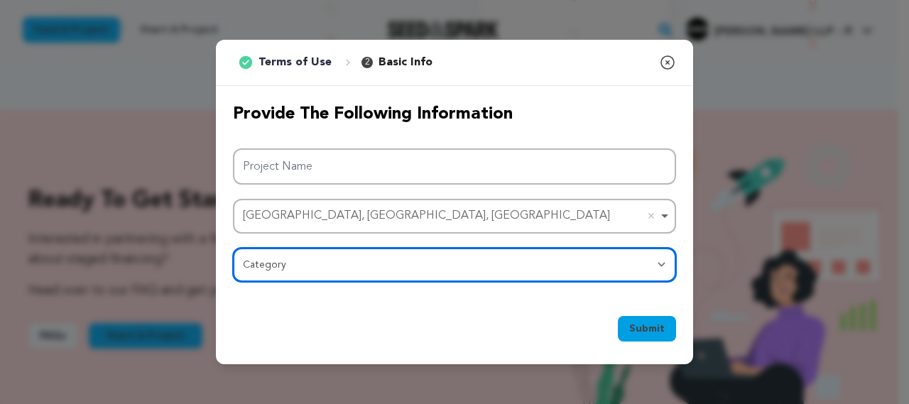
click at [300, 261] on select "Category Film Feature Film Short Series Film Festival Company Music Video VR Ex…" at bounding box center [454, 265] width 443 height 34
select select "10117"
click at [233, 248] on select "Category Film Feature Film Short Series Film Festival Company Music Video VR Ex…" at bounding box center [454, 265] width 443 height 34
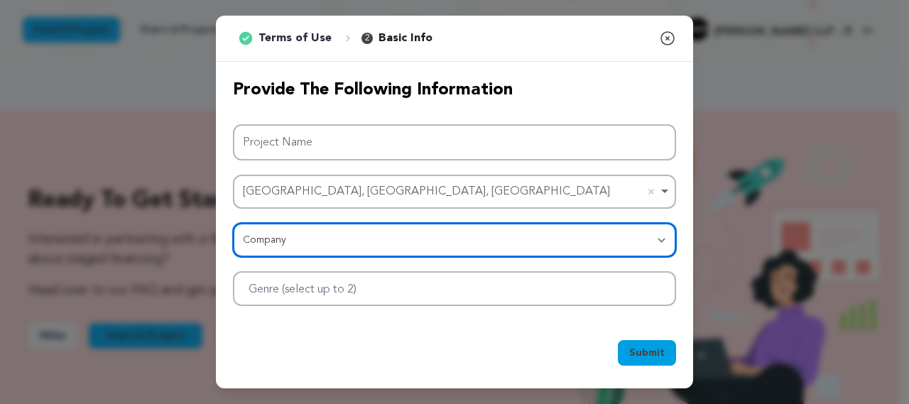
click at [307, 298] on div at bounding box center [454, 288] width 443 height 35
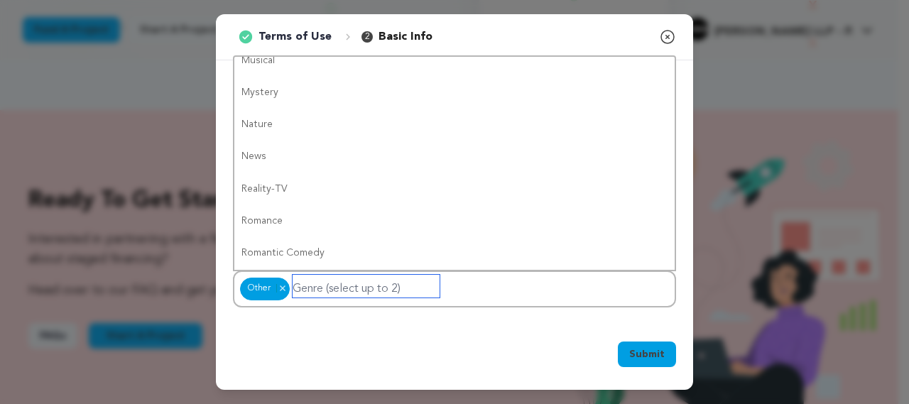
scroll to position [0, 0]
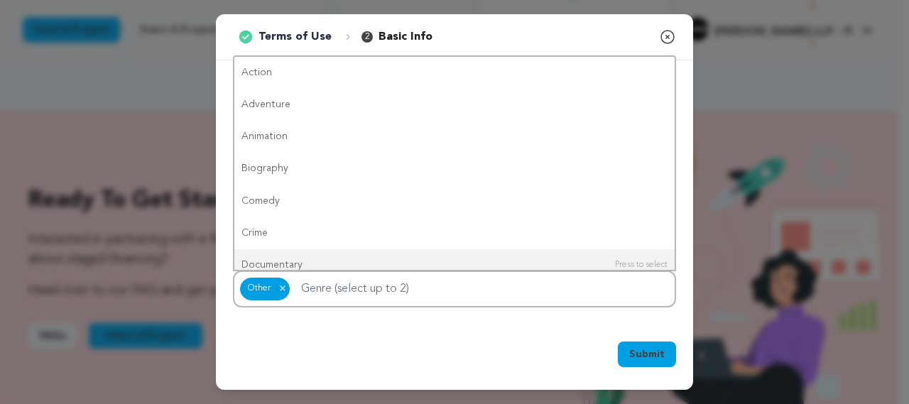
click at [466, 338] on div "Submit Ok, Got it" at bounding box center [454, 357] width 477 height 65
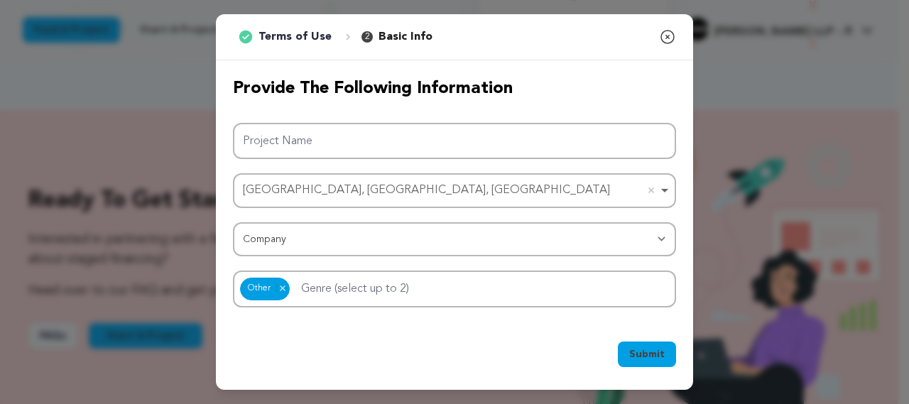
click at [470, 301] on div "Other Other Remove item" at bounding box center [454, 289] width 443 height 37
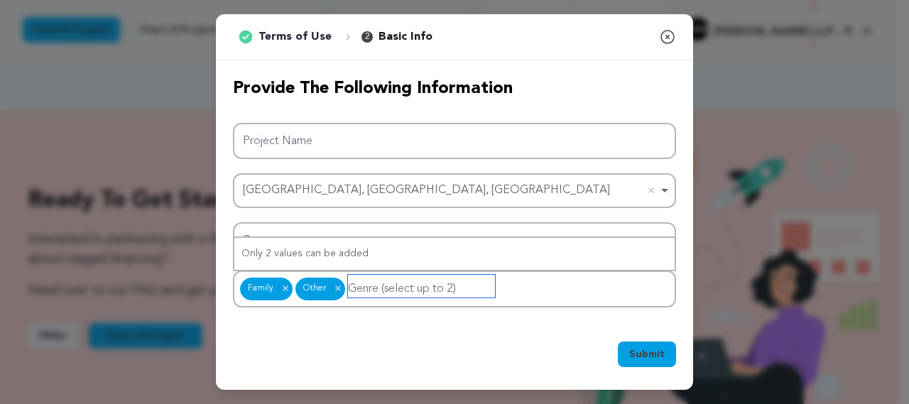
click at [398, 286] on input "Genre (select up to 2)" at bounding box center [421, 286] width 147 height 23
click at [495, 296] on div "Family Other Family Remove item Other Remove item" at bounding box center [454, 289] width 443 height 37
click at [428, 288] on input "Genre (select up to 2)" at bounding box center [421, 286] width 147 height 23
type input "s"
click at [325, 317] on div "Provide the following information Project Name [GEOGRAPHIC_DATA], [GEOGRAPHIC_D…" at bounding box center [454, 192] width 477 height 264
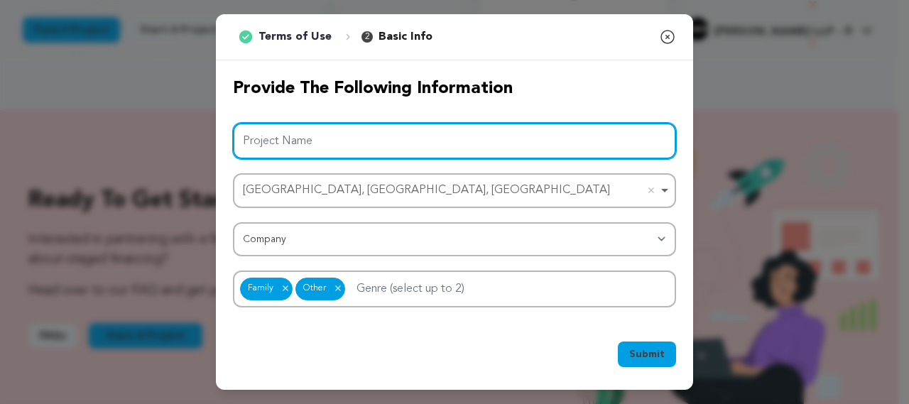
click at [310, 148] on input "Project Name" at bounding box center [454, 141] width 443 height 36
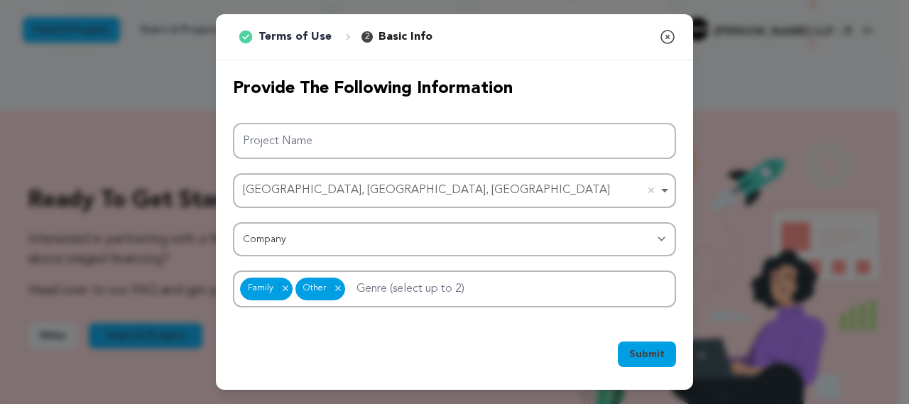
click at [666, 37] on icon "button" at bounding box center [667, 36] width 17 height 17
